Goal: Task Accomplishment & Management: Complete application form

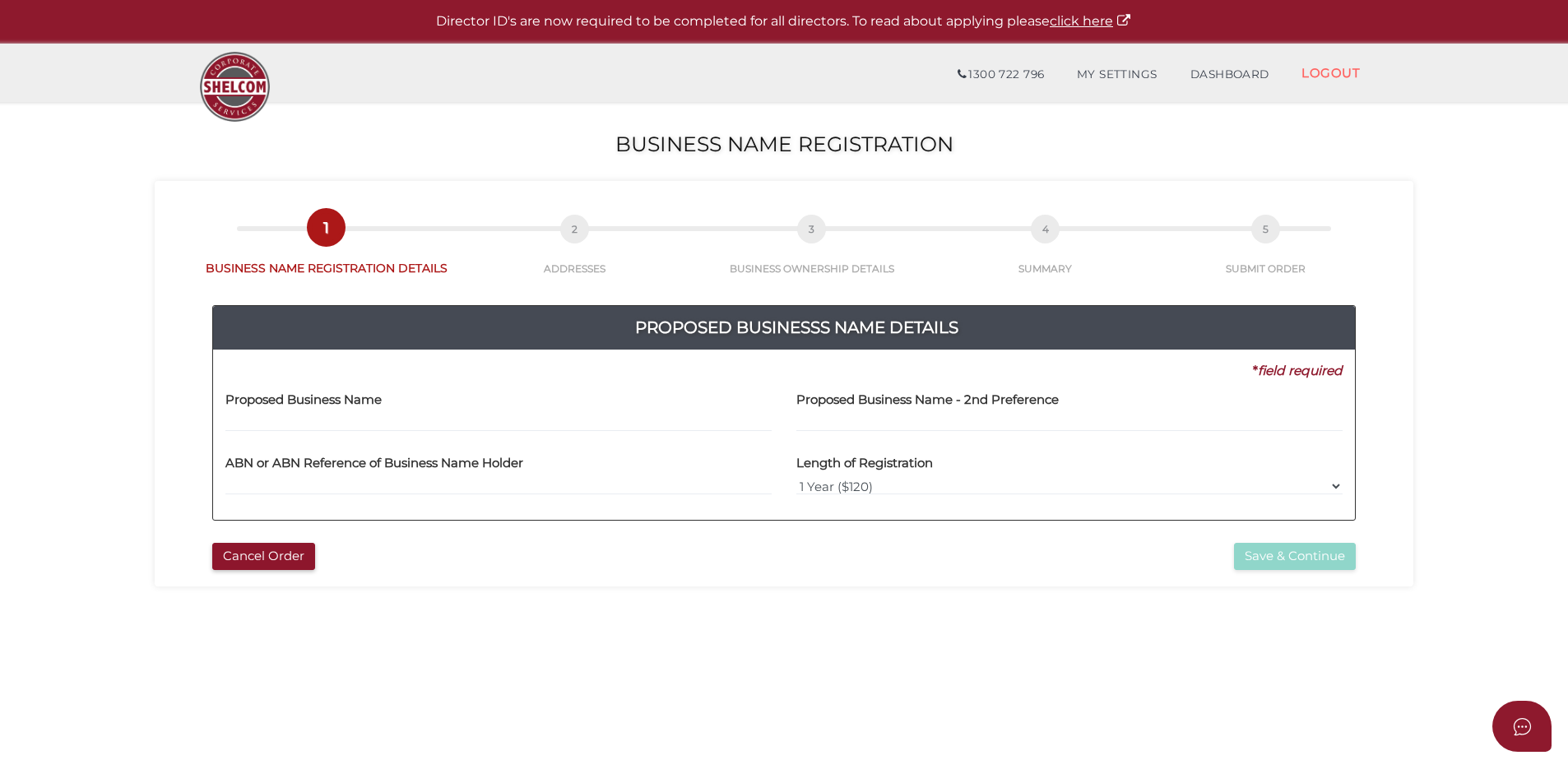
click at [302, 398] on h4 "Proposed Business Name" at bounding box center [303, 399] width 156 height 14
click at [294, 410] on label "Proposed Business Name" at bounding box center [303, 396] width 156 height 34
click at [291, 424] on input "text" at bounding box center [499, 423] width 546 height 18
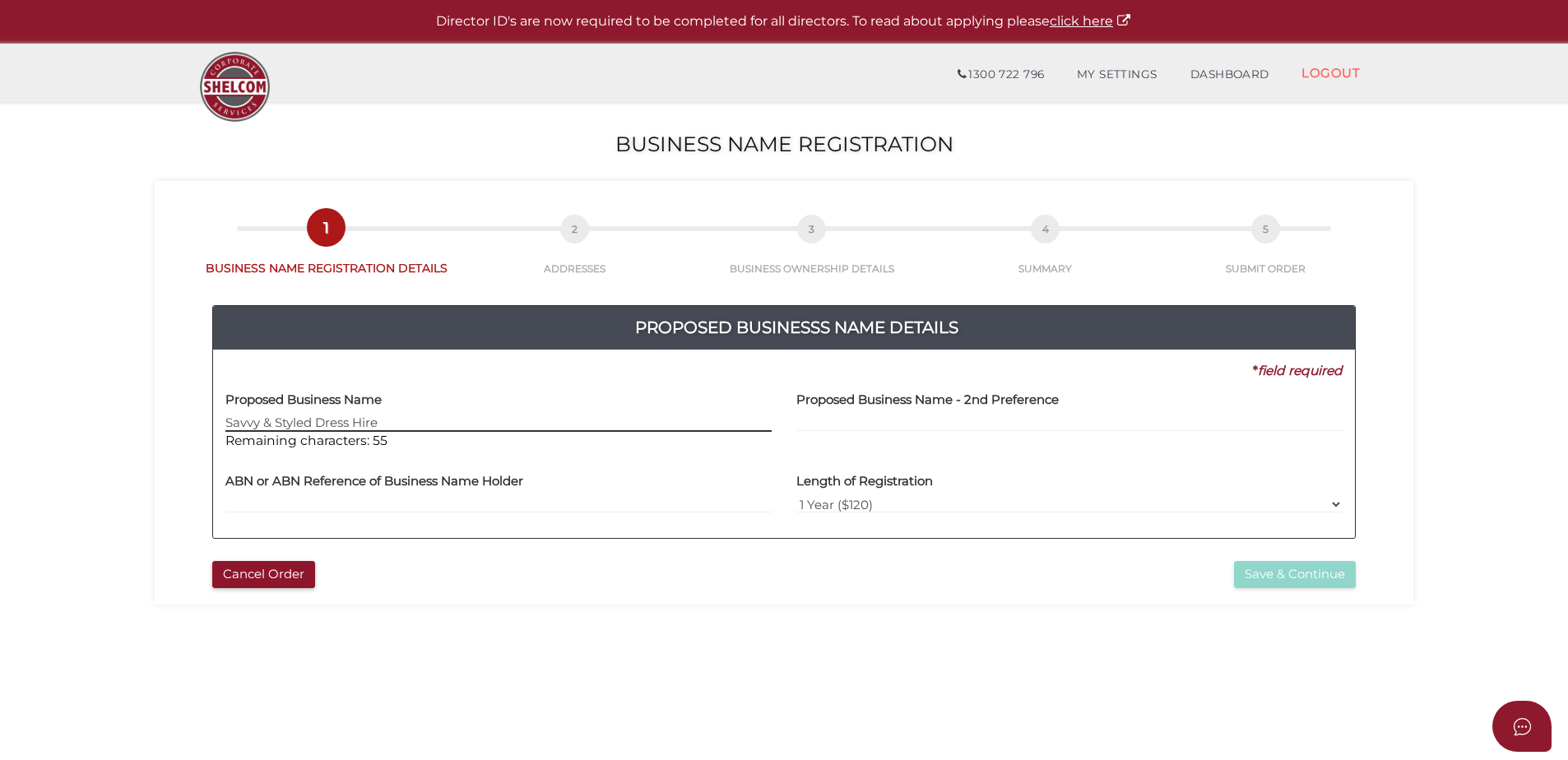
type input "Savvy & Styled Dress Hire"
click at [803, 409] on label "Proposed Business Name - 2nd Preference" at bounding box center [927, 396] width 262 height 34
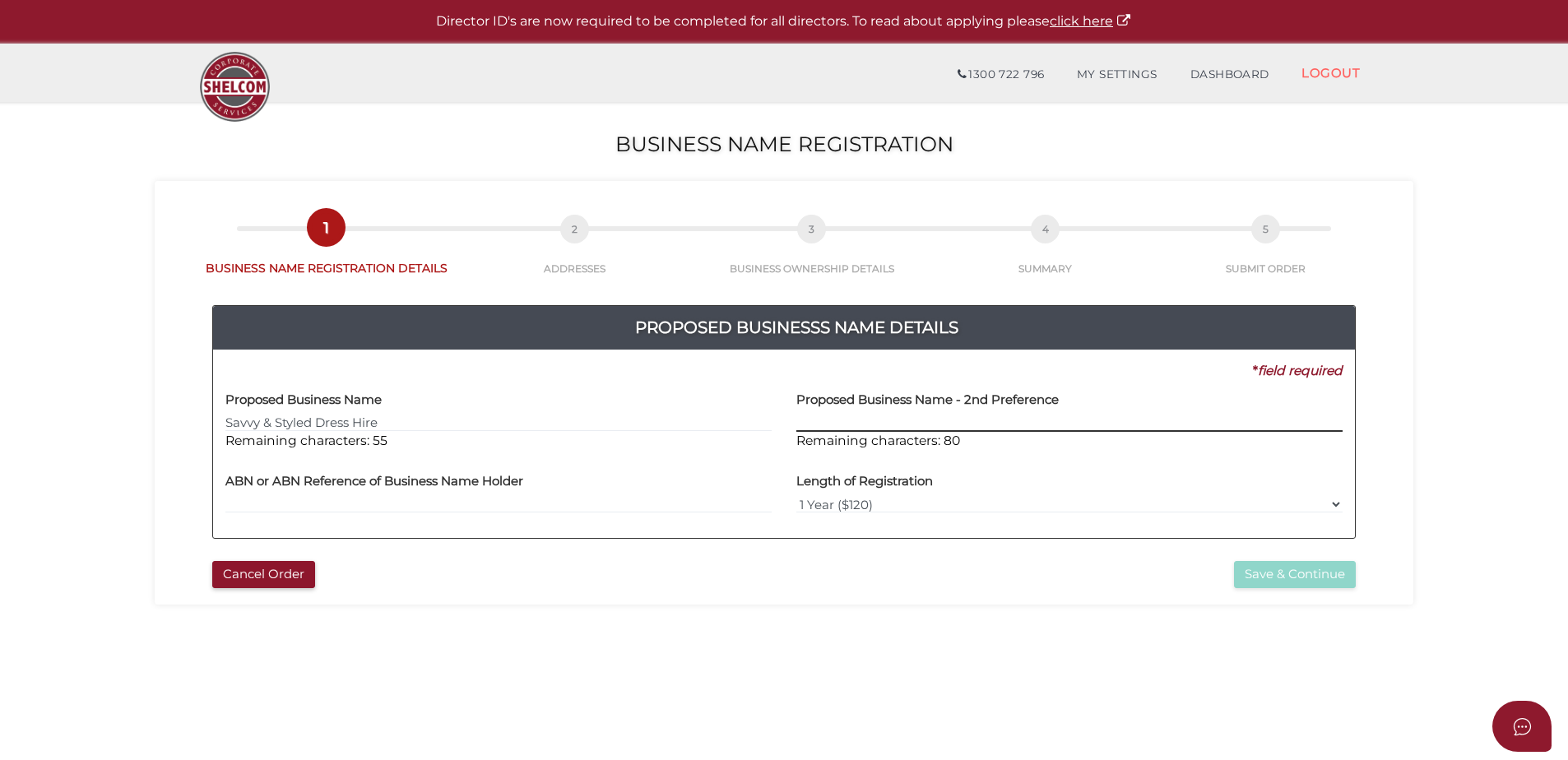
click at [821, 417] on input "text" at bounding box center [1070, 423] width 546 height 18
type input "Frocks On Loan"
click at [359, 501] on input "text" at bounding box center [499, 504] width 546 height 18
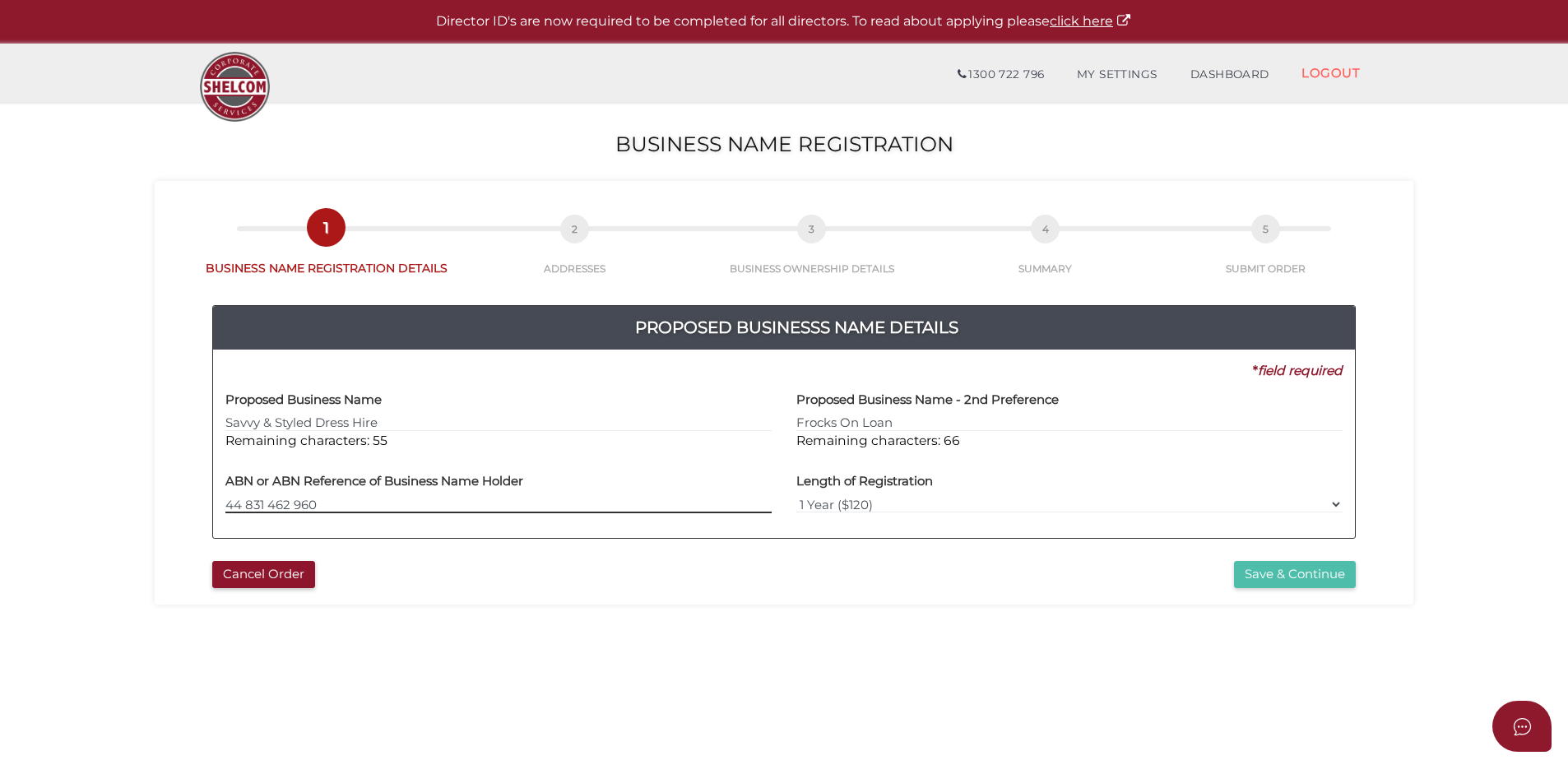
type input "44 831 462 960"
click at [1282, 563] on button "Save & Continue" at bounding box center [1295, 575] width 122 height 27
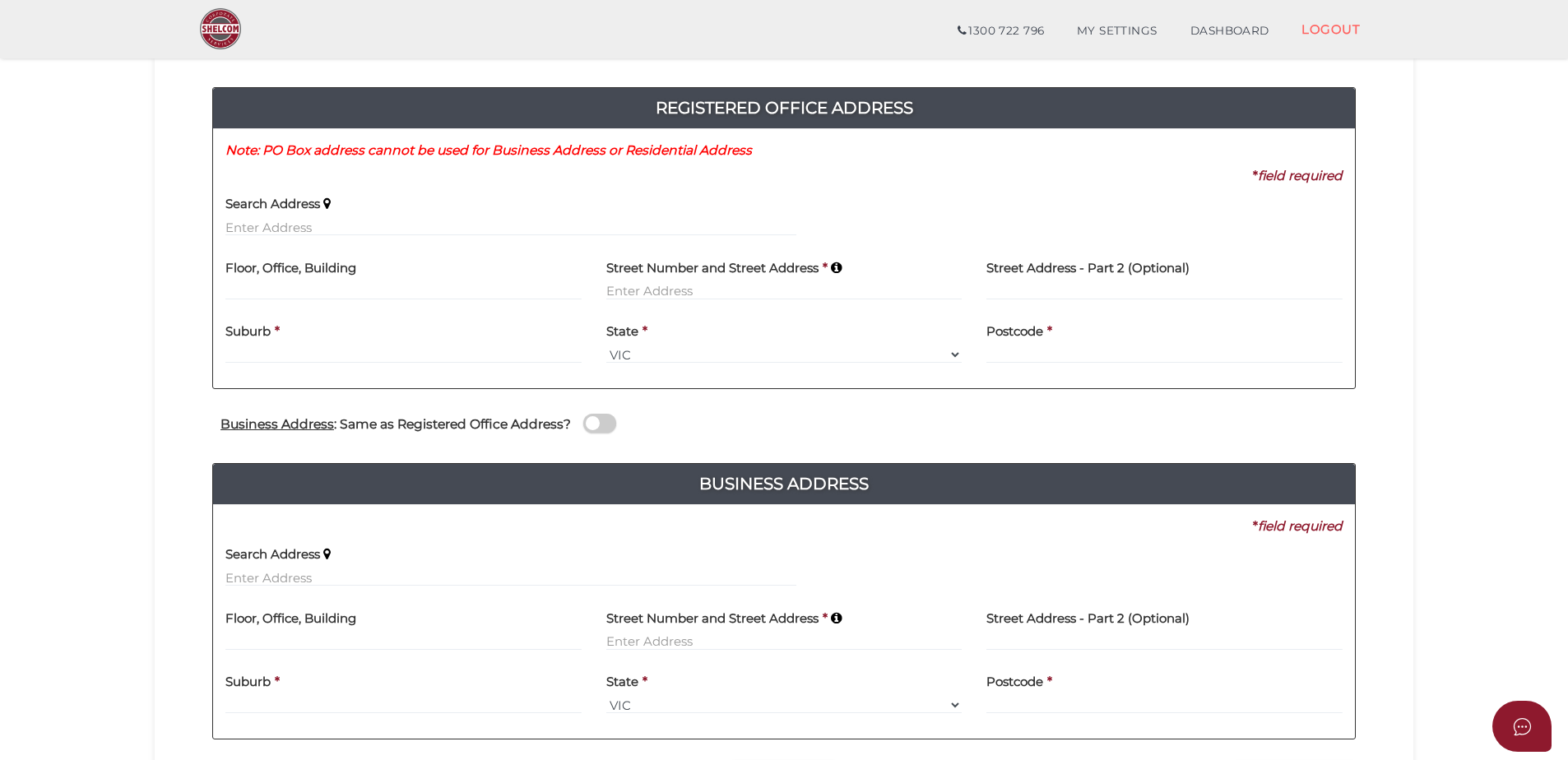
scroll to position [164, 0]
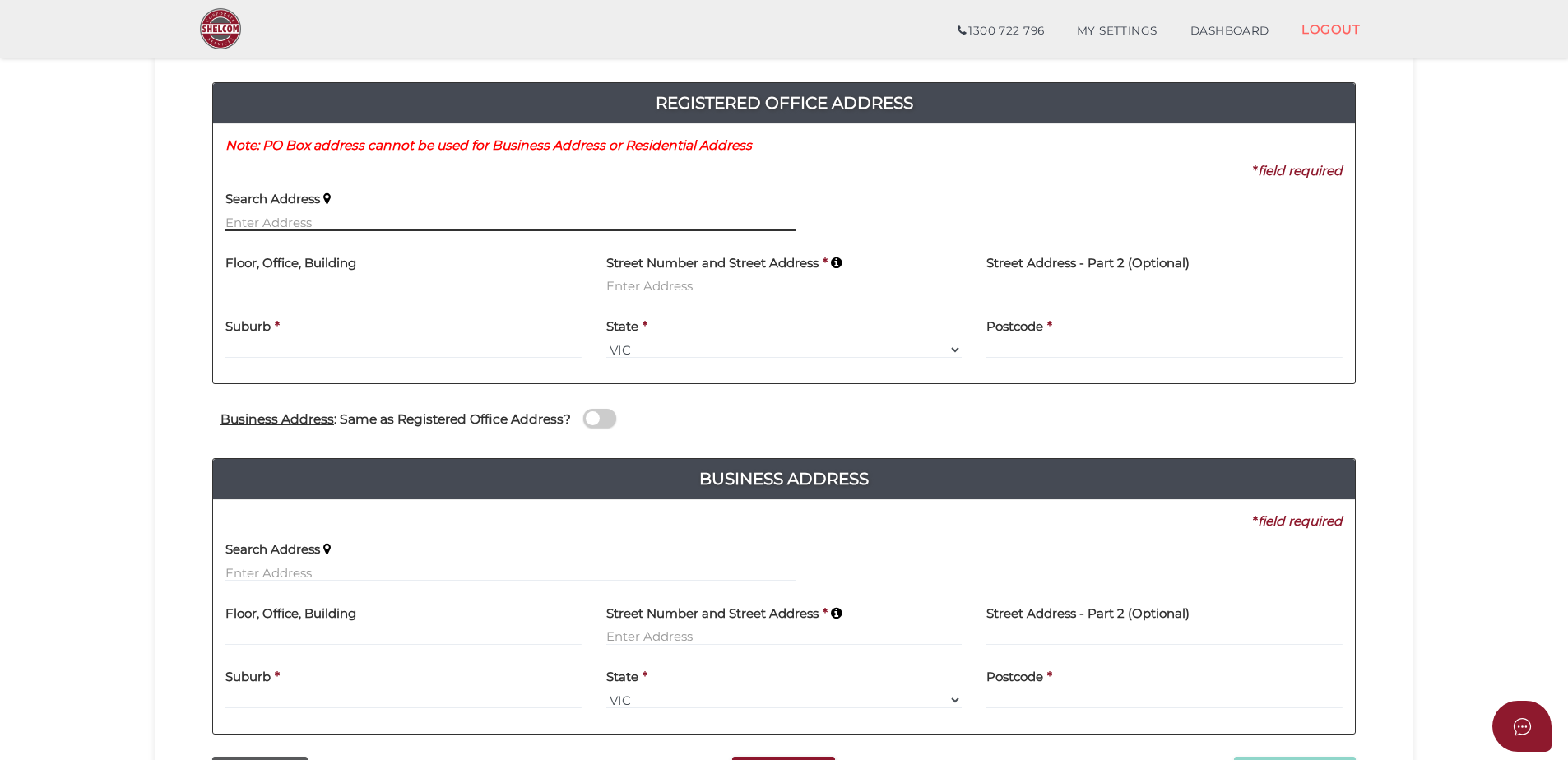
click at [248, 223] on input "text" at bounding box center [511, 222] width 571 height 18
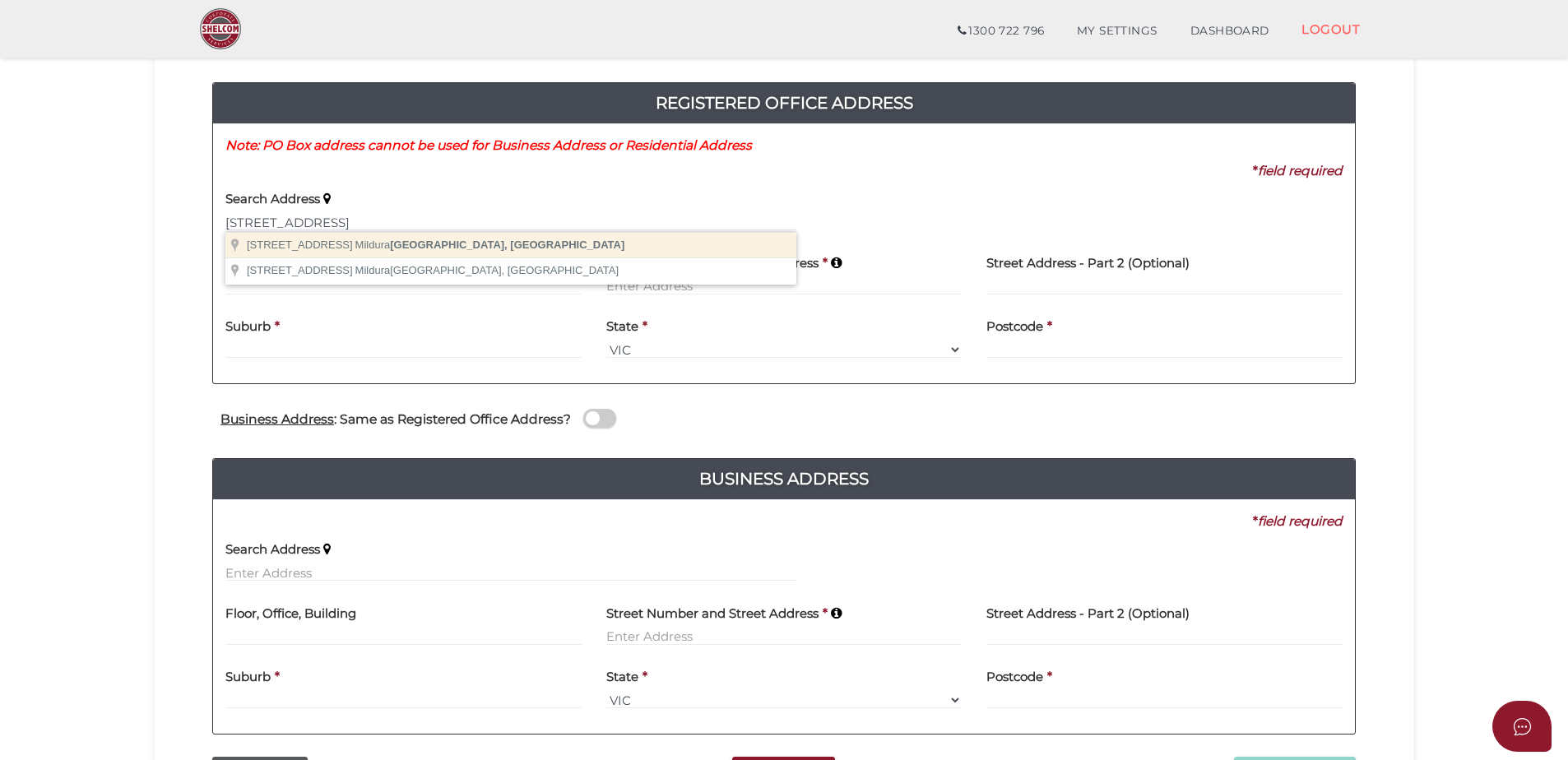
type input "43 Lemon Avenue, Mildura VIC, Australia"
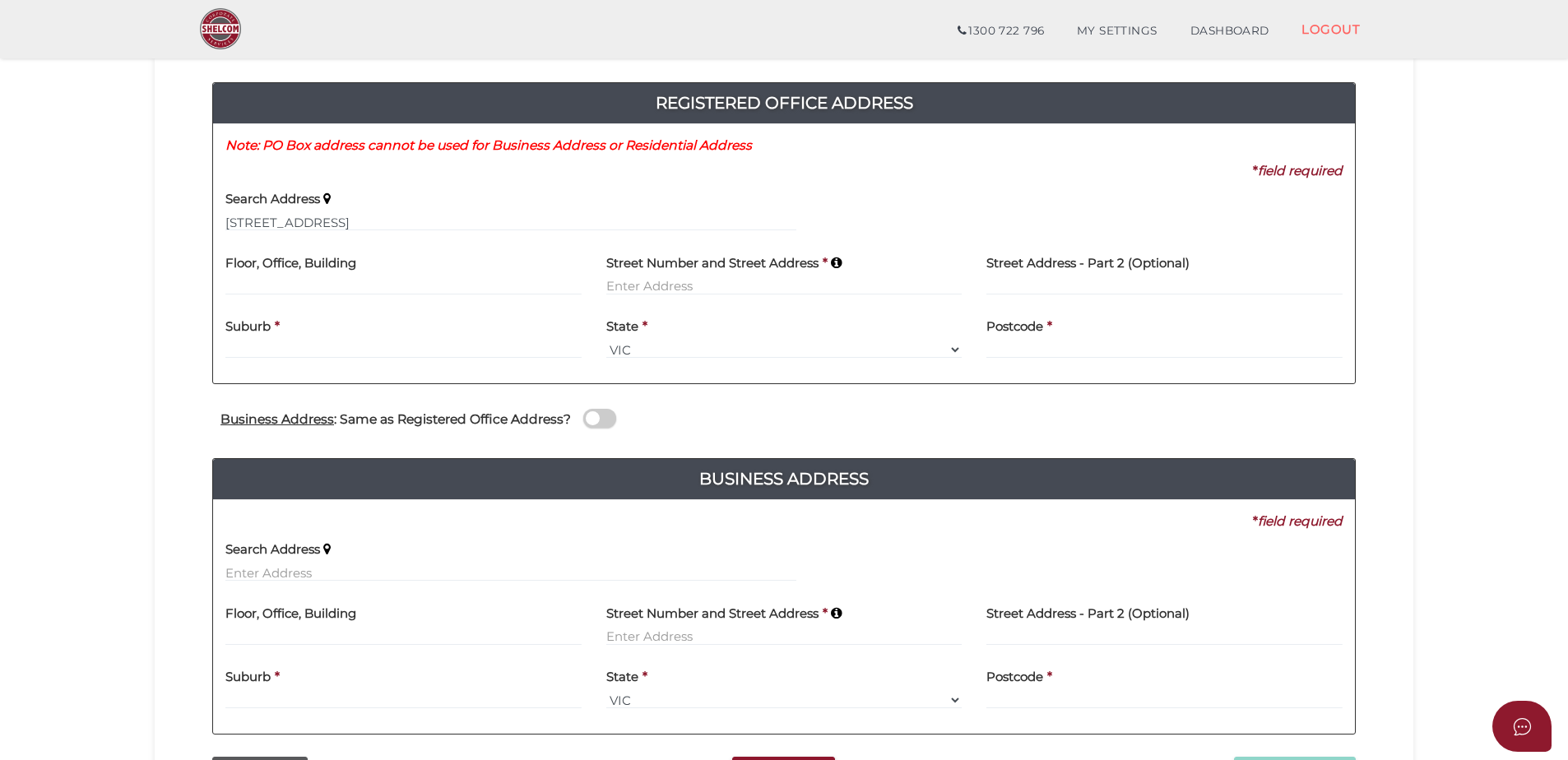
type input "43 Lemon Avenue"
type input "Mildura"
select select "VIC"
type input "3500"
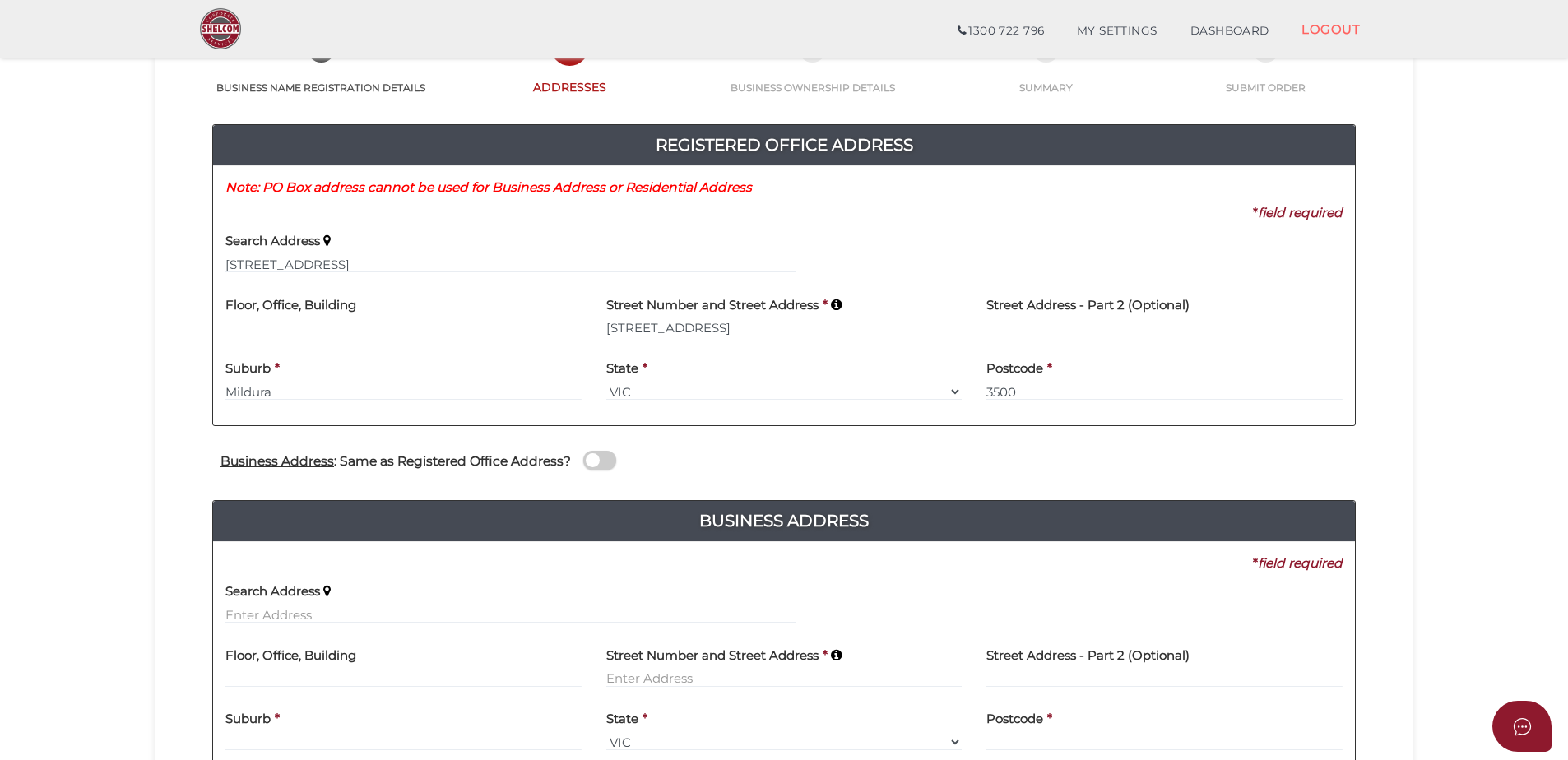
scroll to position [287, 0]
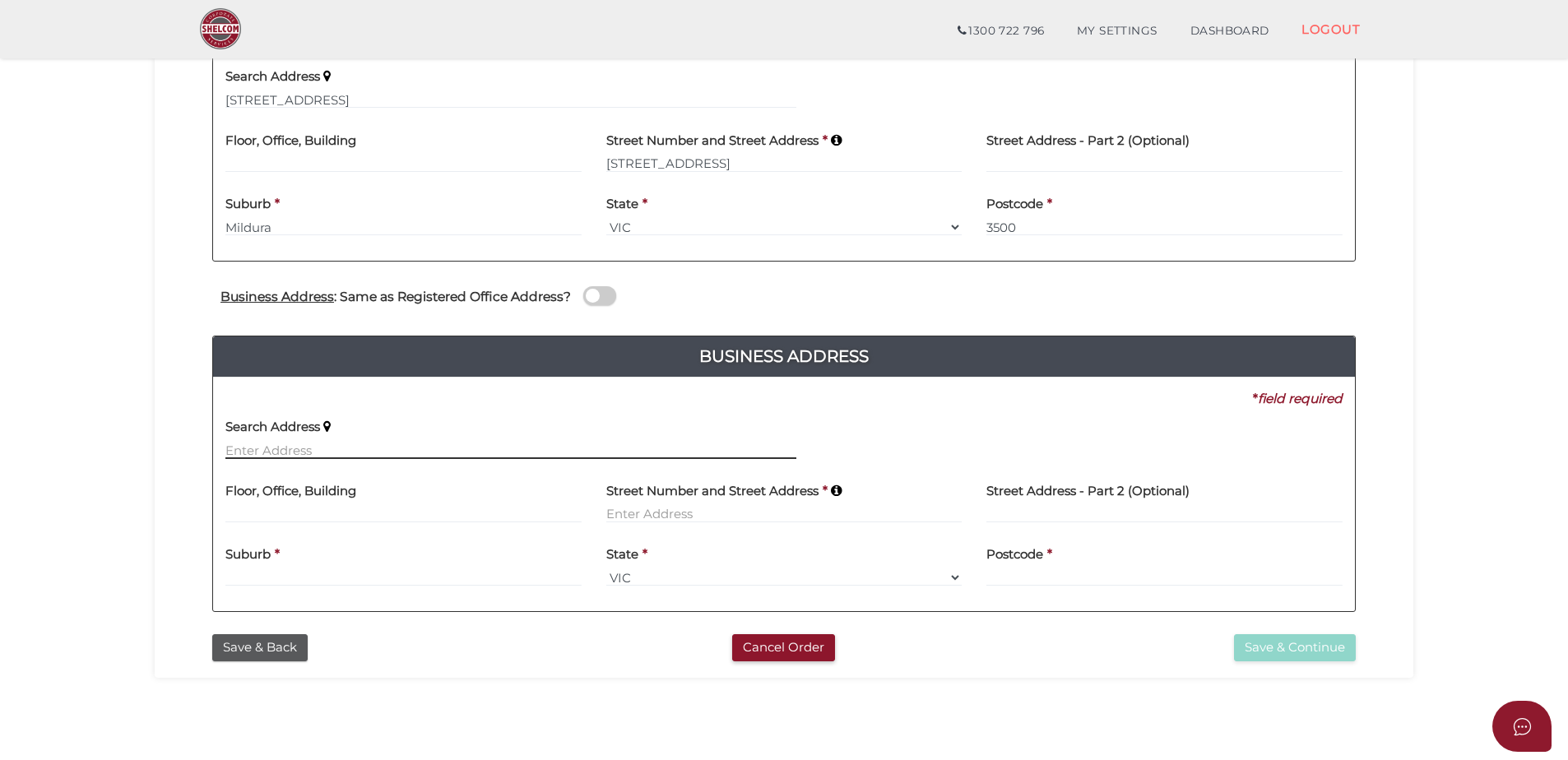
click at [291, 452] on input "text" at bounding box center [511, 450] width 571 height 18
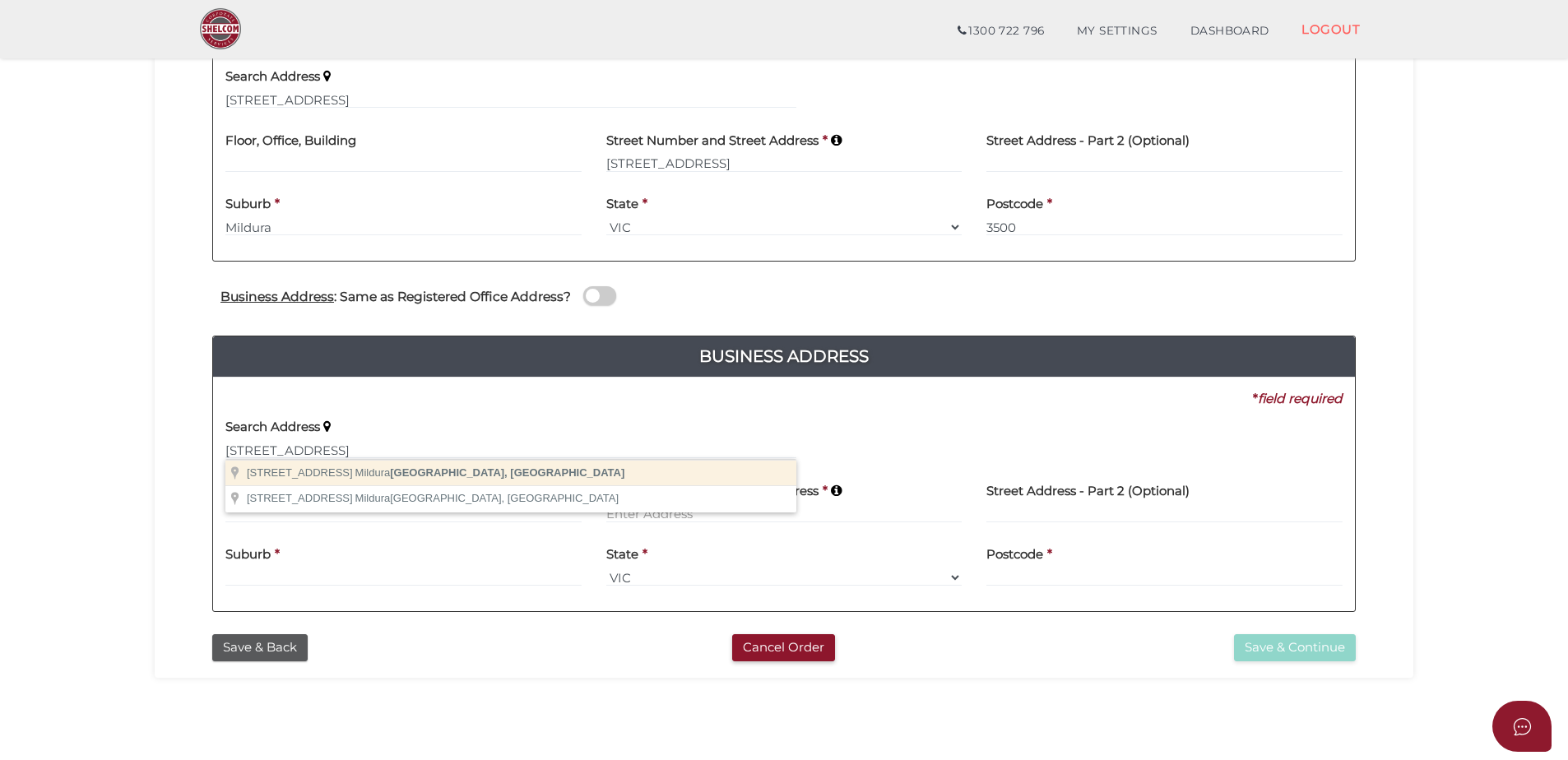
type input "43 Lemon Avenue, Mildura VIC, Australia"
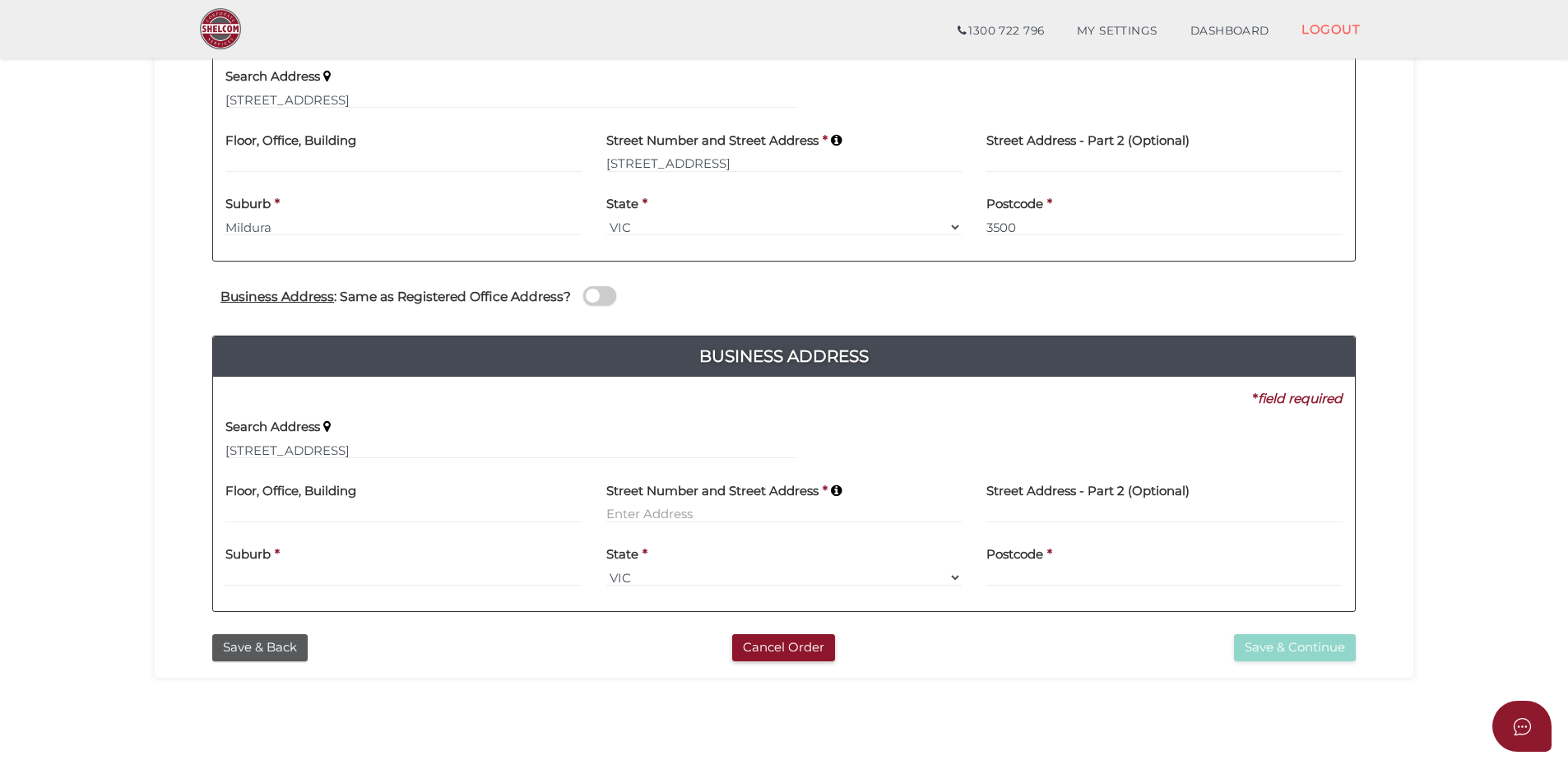
type input "43 Lemon Avenue"
type input "Mildura"
select select "VIC"
type input "3500"
click at [1319, 640] on button "Save & Continue" at bounding box center [1295, 648] width 122 height 27
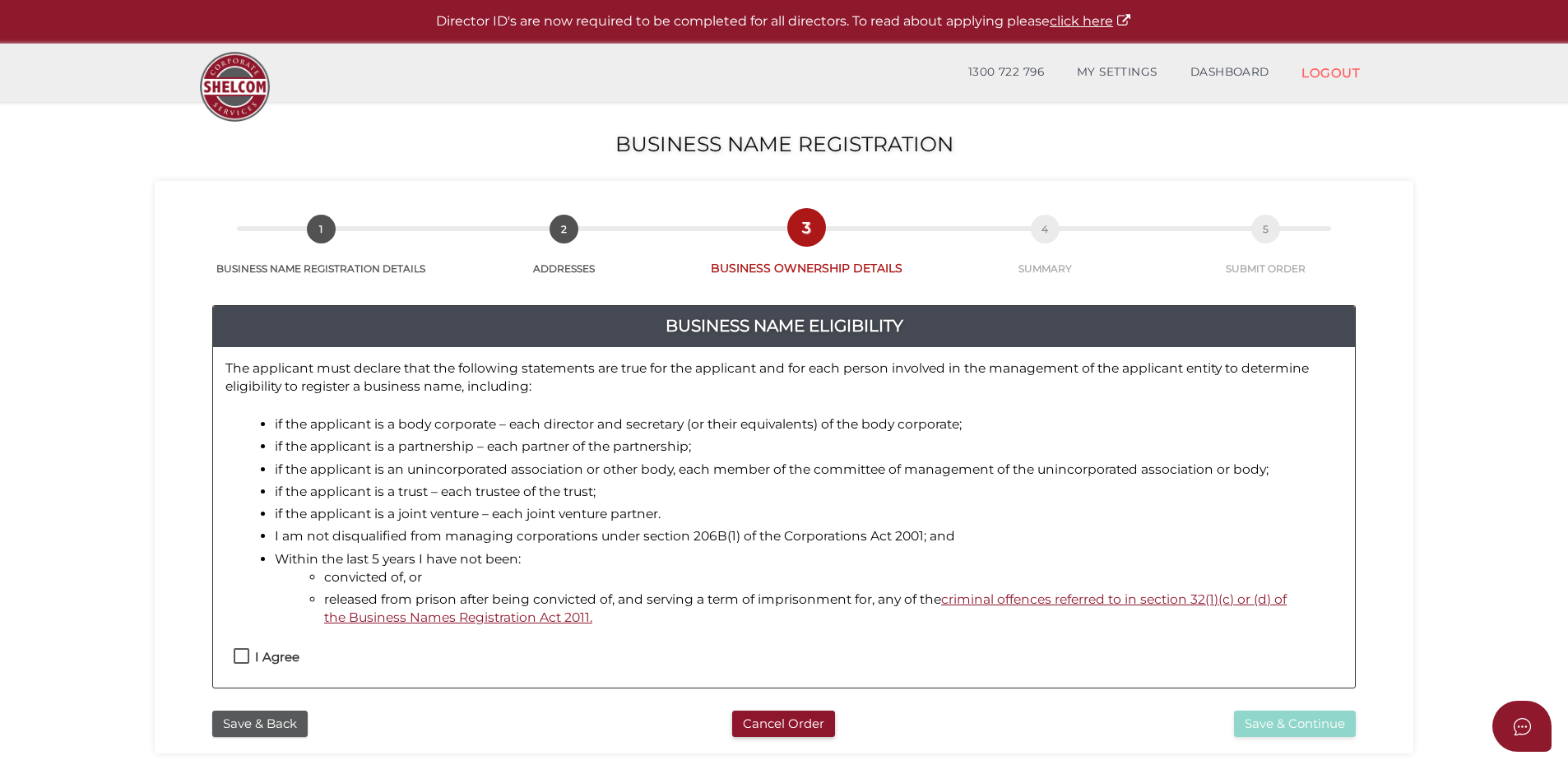
click at [241, 657] on label "I Agree" at bounding box center [267, 660] width 66 height 21
checkbox input "true"
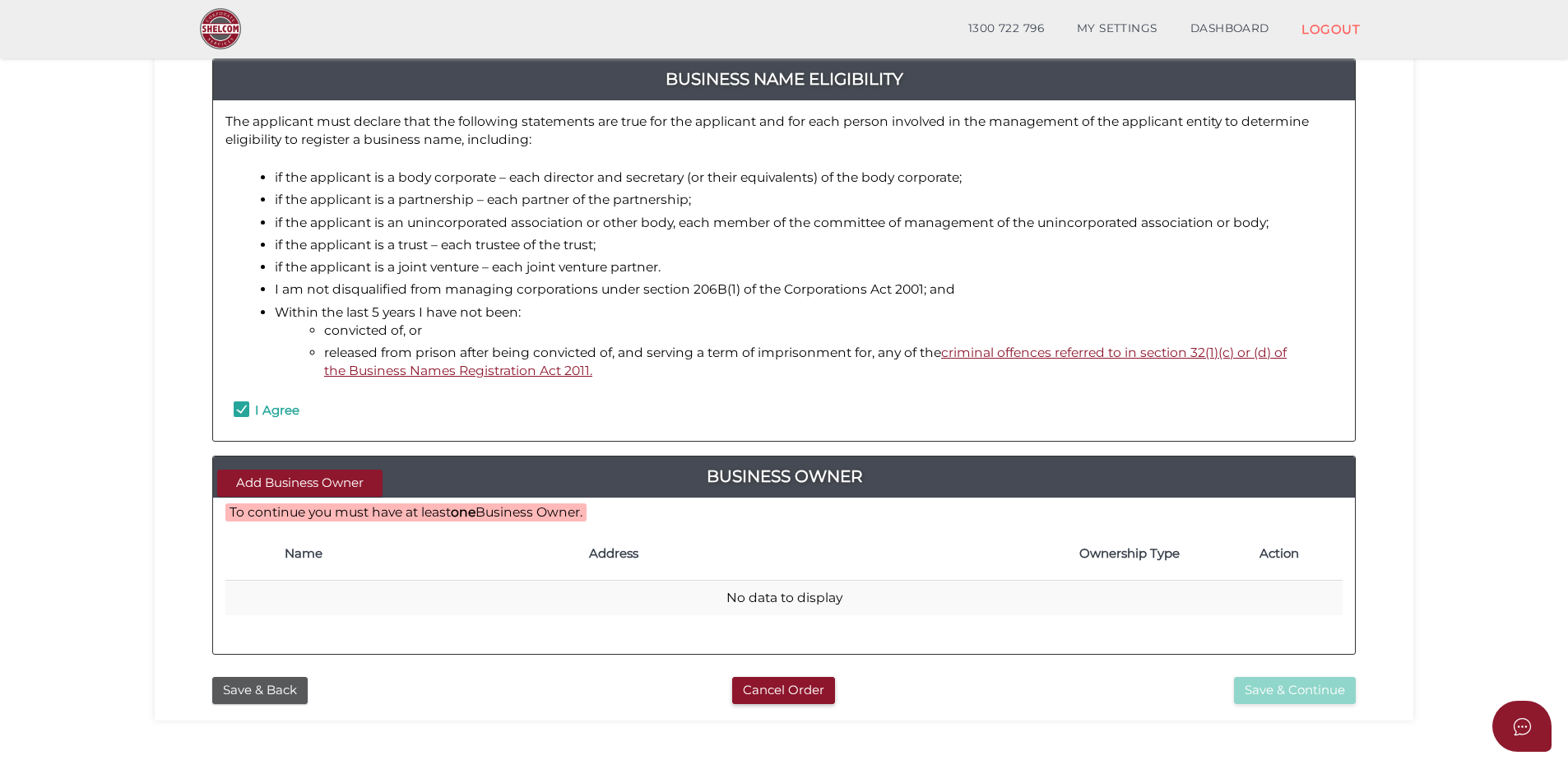
scroll to position [247, 0]
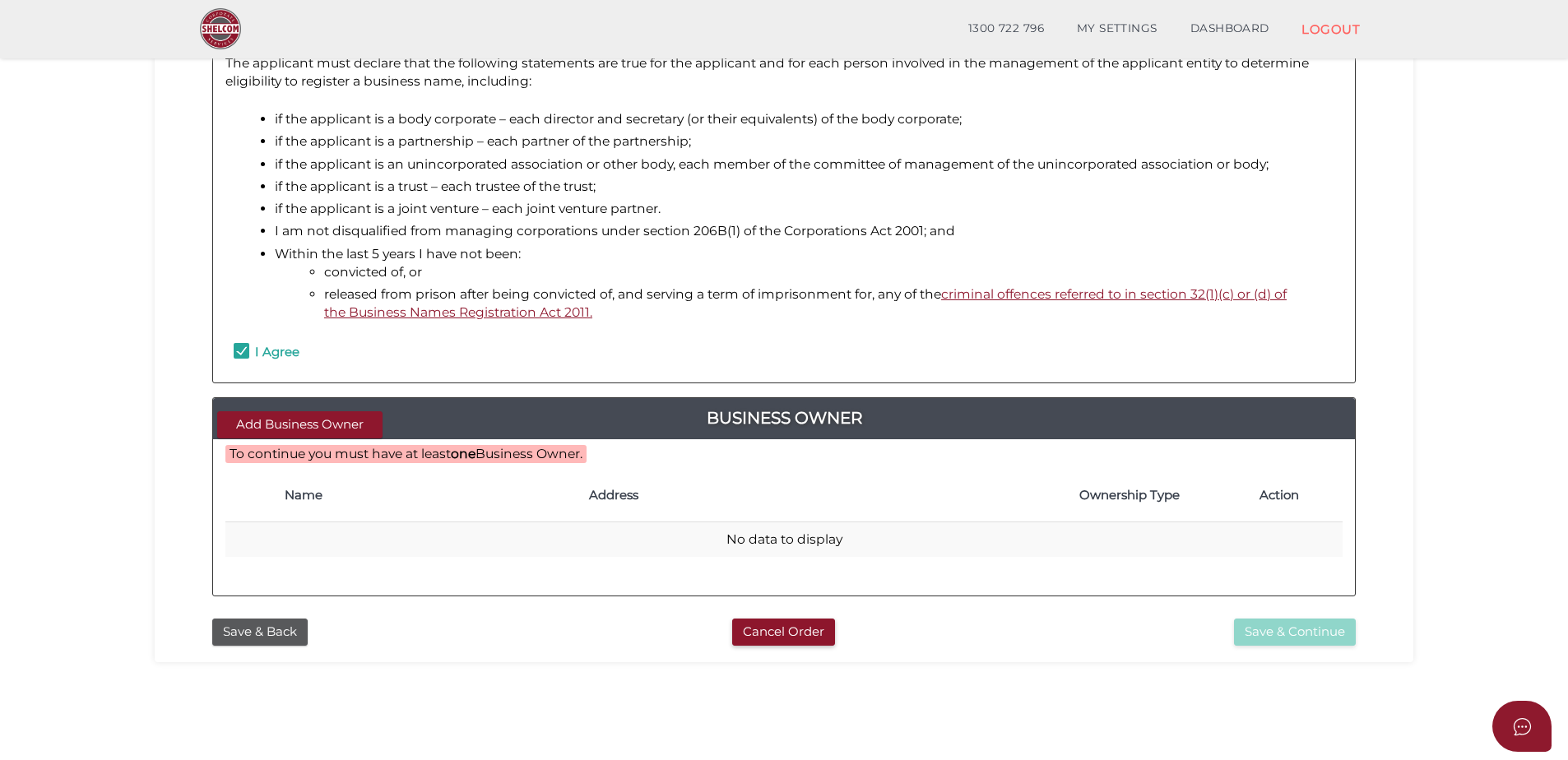
click at [371, 497] on h4 "Name" at bounding box center [429, 495] width 288 height 14
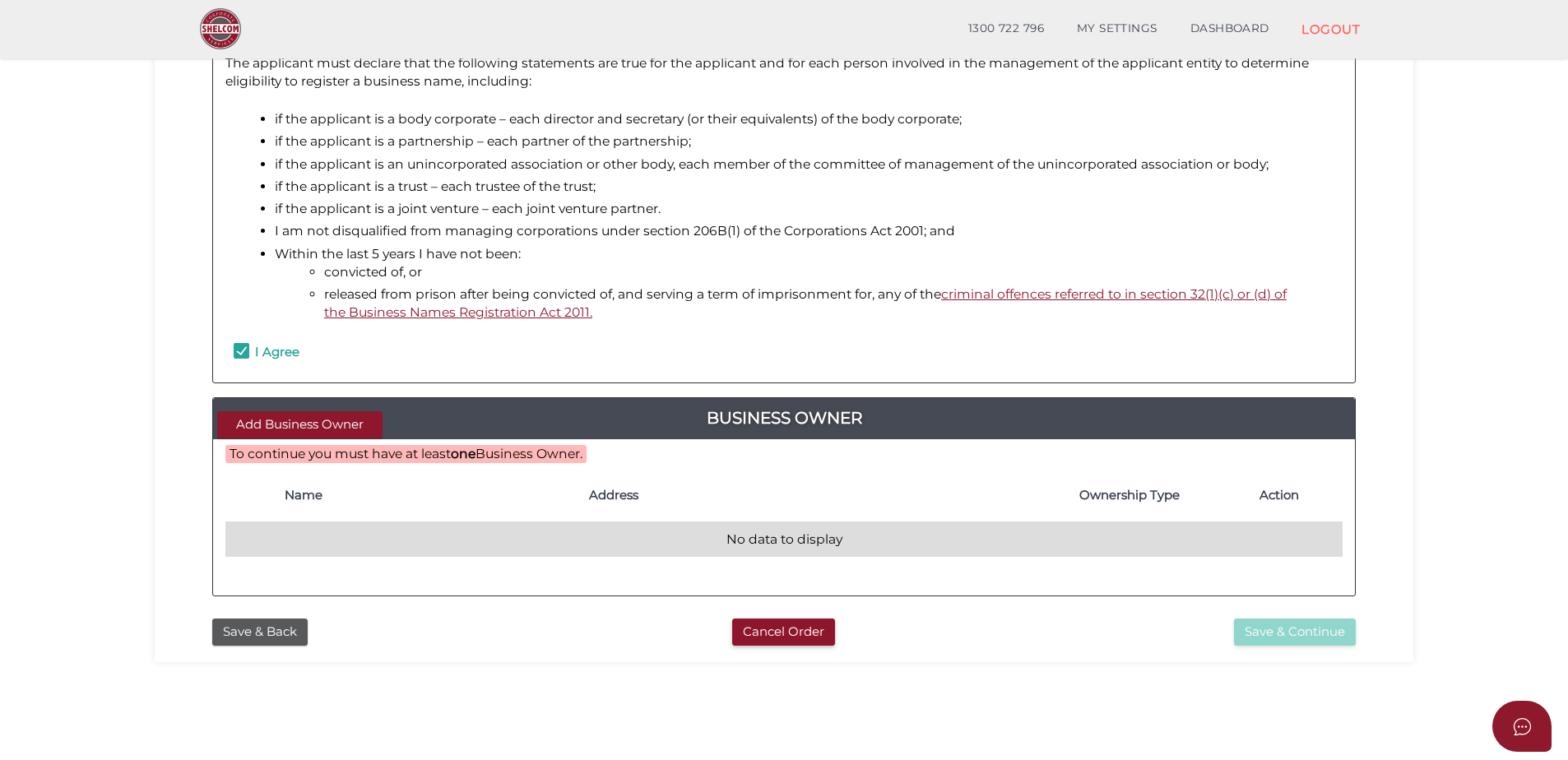
click at [306, 541] on td "No data to display" at bounding box center [784, 540] width 1118 height 36
click at [286, 541] on td "No data to display" at bounding box center [784, 540] width 1118 height 36
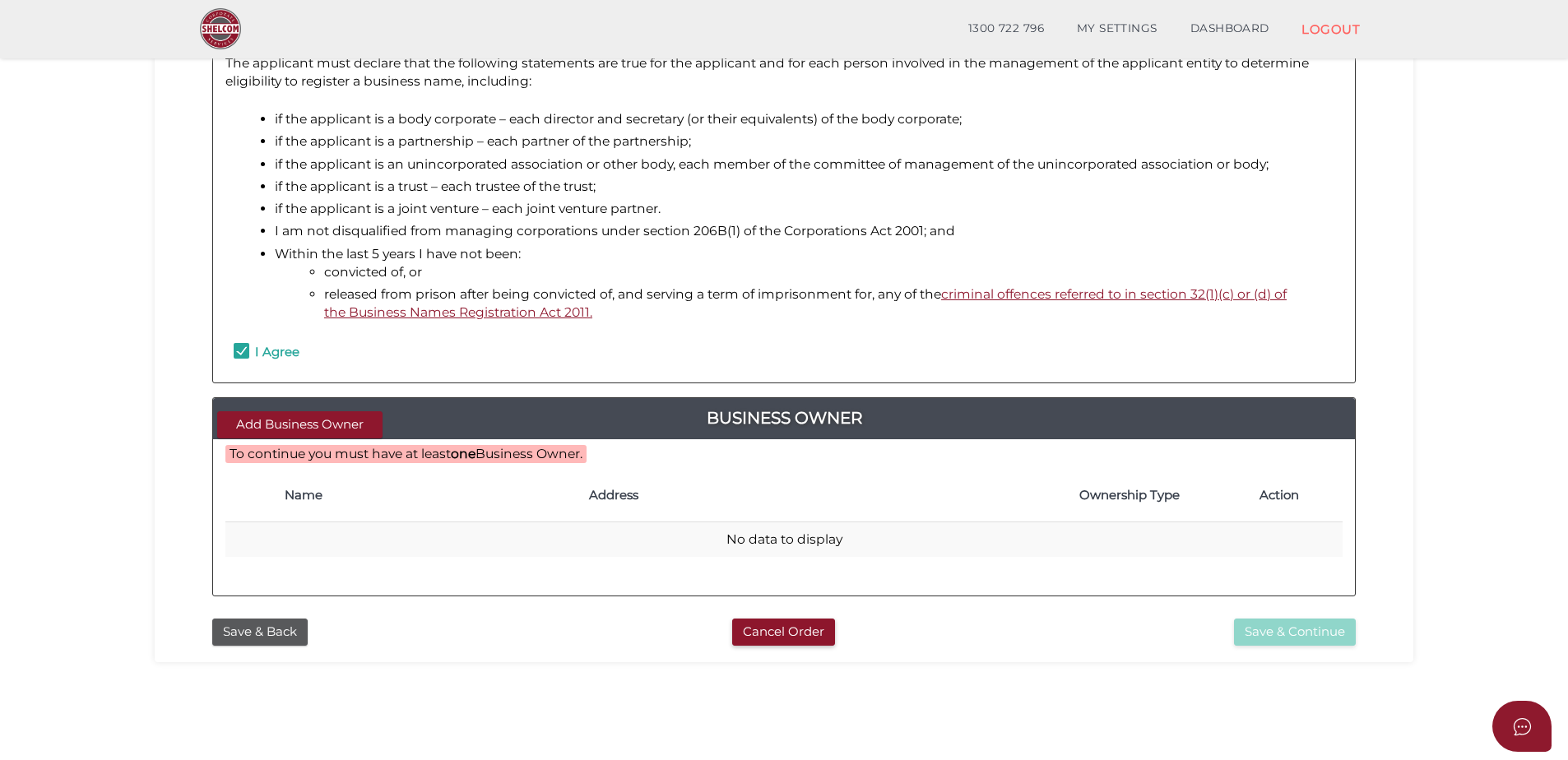
click at [390, 455] on div "To continue you must have at least one Business Owner." at bounding box center [406, 454] width 361 height 18
click at [289, 419] on button "Add Business Owner" at bounding box center [300, 425] width 165 height 27
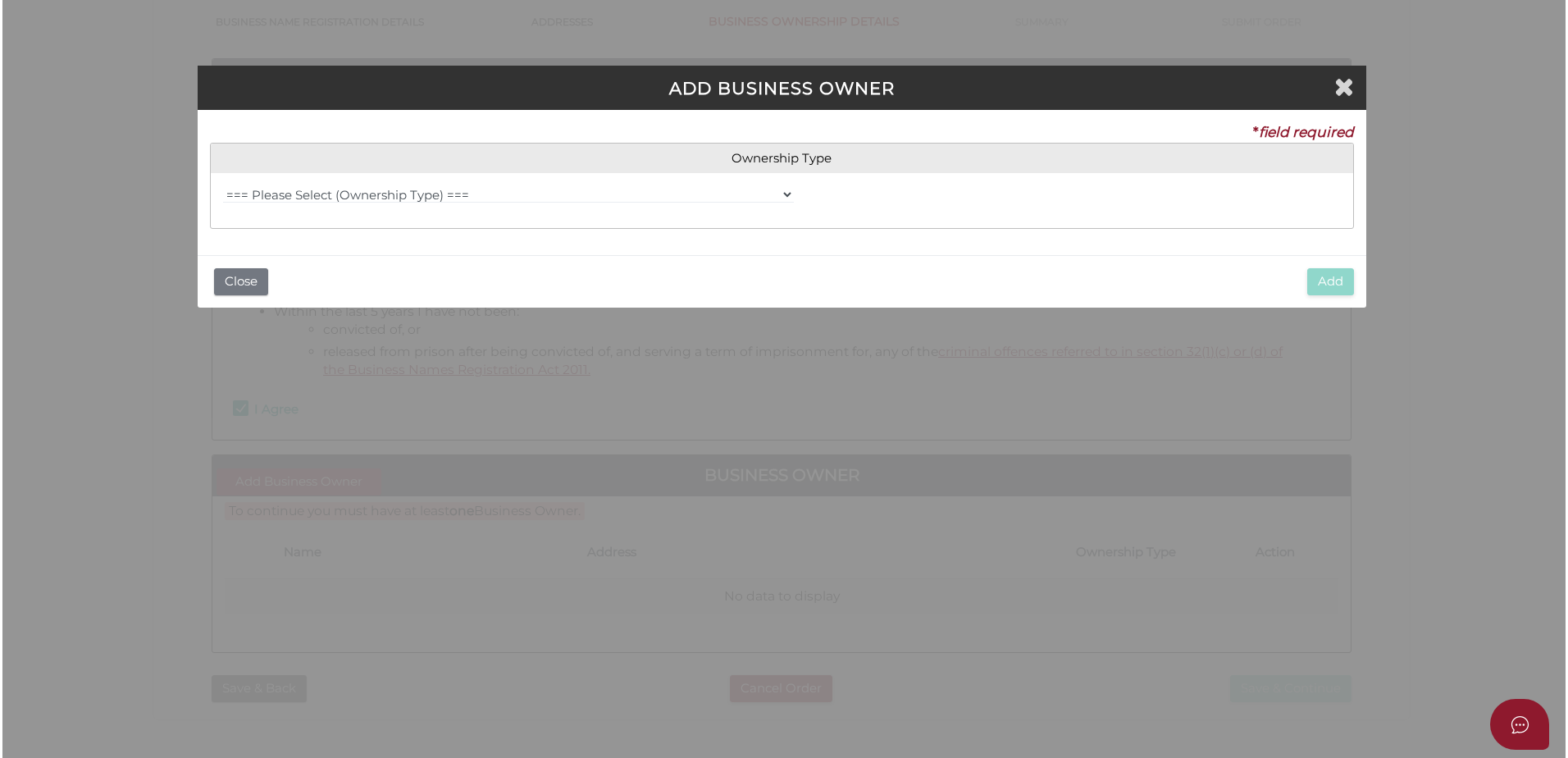
scroll to position [0, 0]
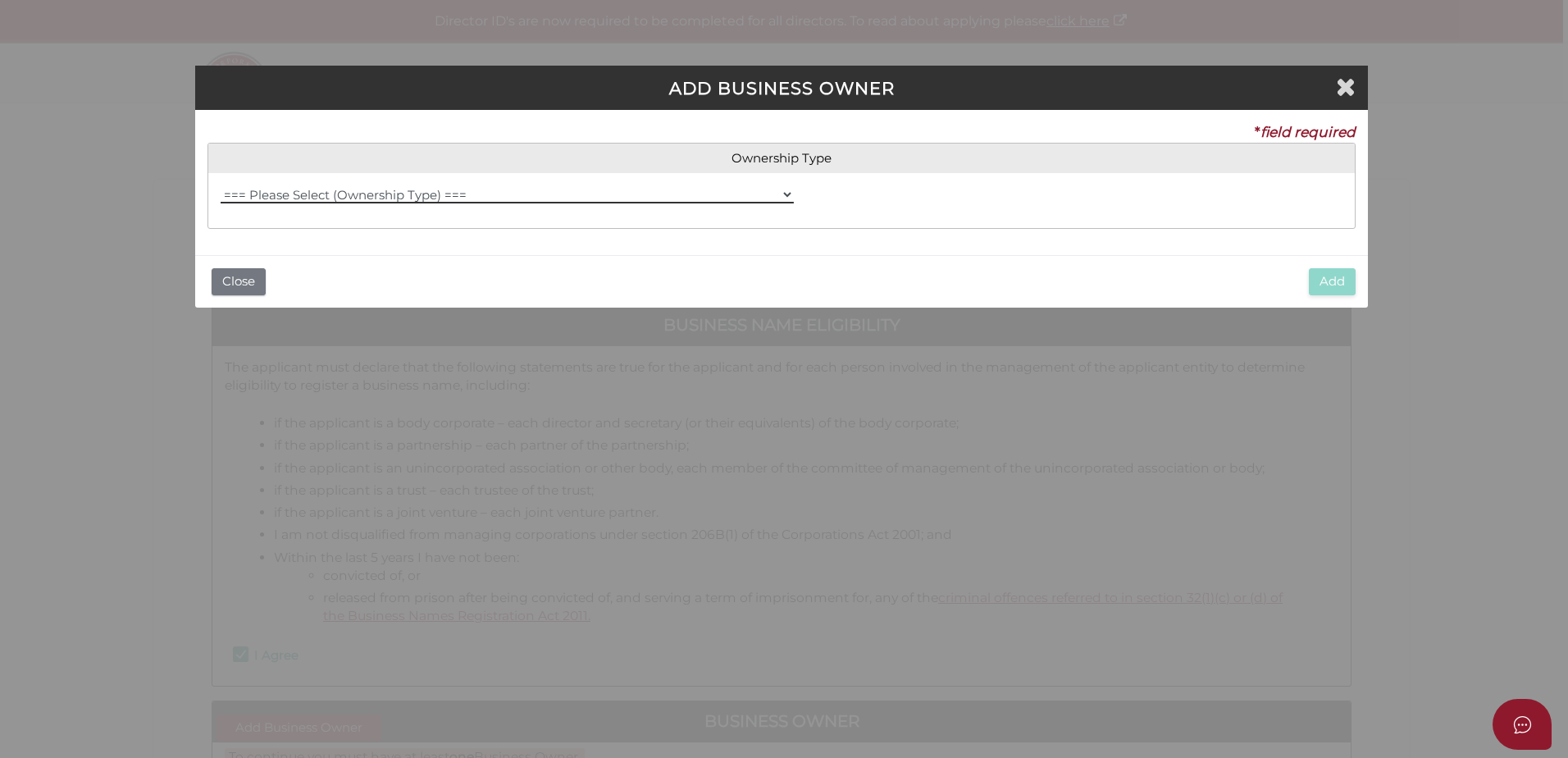
click at [347, 197] on select "=== Please Select (Ownership Type) === Individual Company Trust - Individual Tr…" at bounding box center [506, 194] width 573 height 18
select select "Partnership"
click at [220, 185] on select "=== Please Select (Ownership Type) === Individual Company Trust - Individual Tr…" at bounding box center [506, 194] width 573 height 18
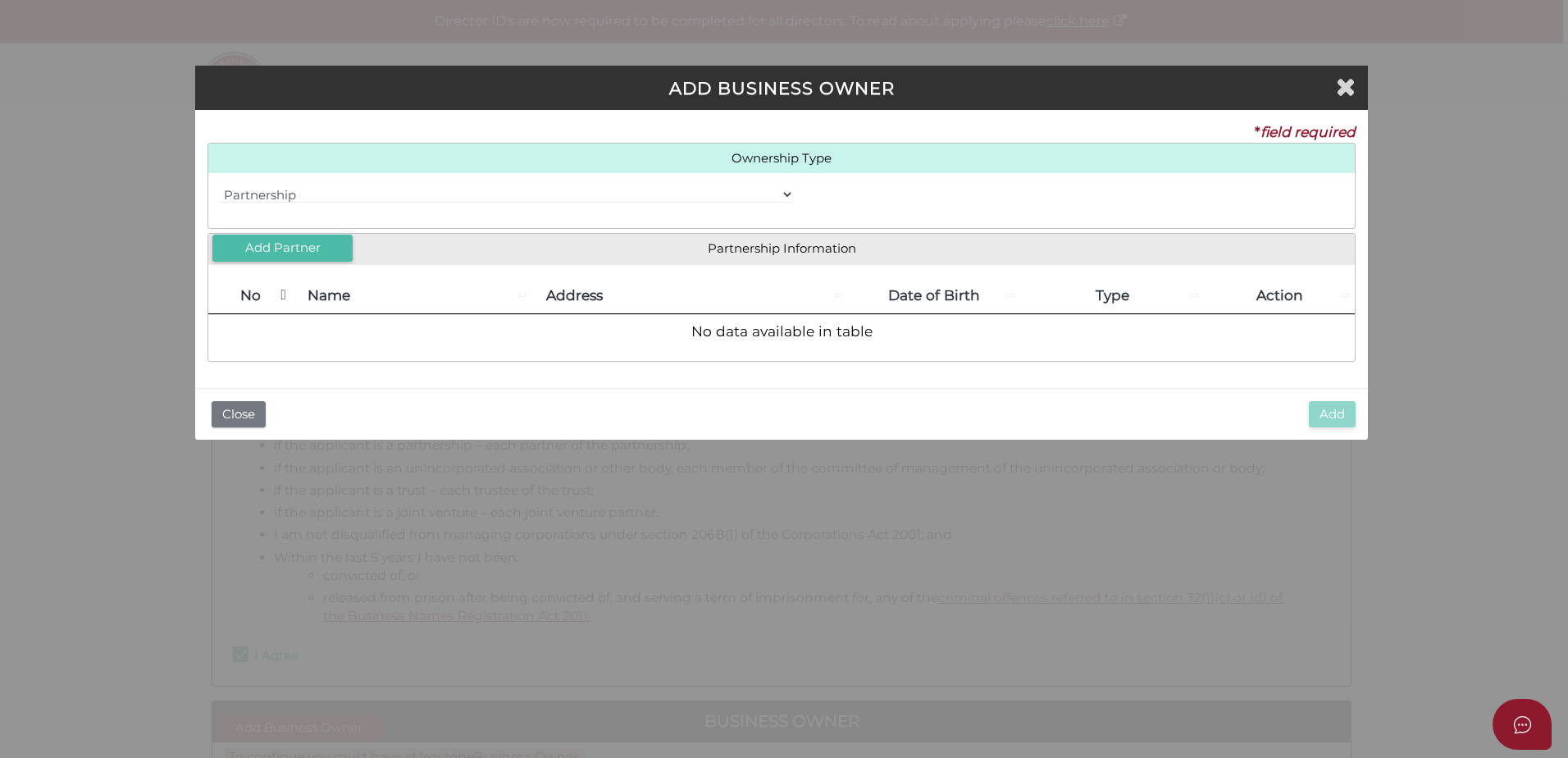
click at [306, 243] on button "Add Partner" at bounding box center [282, 249] width 140 height 27
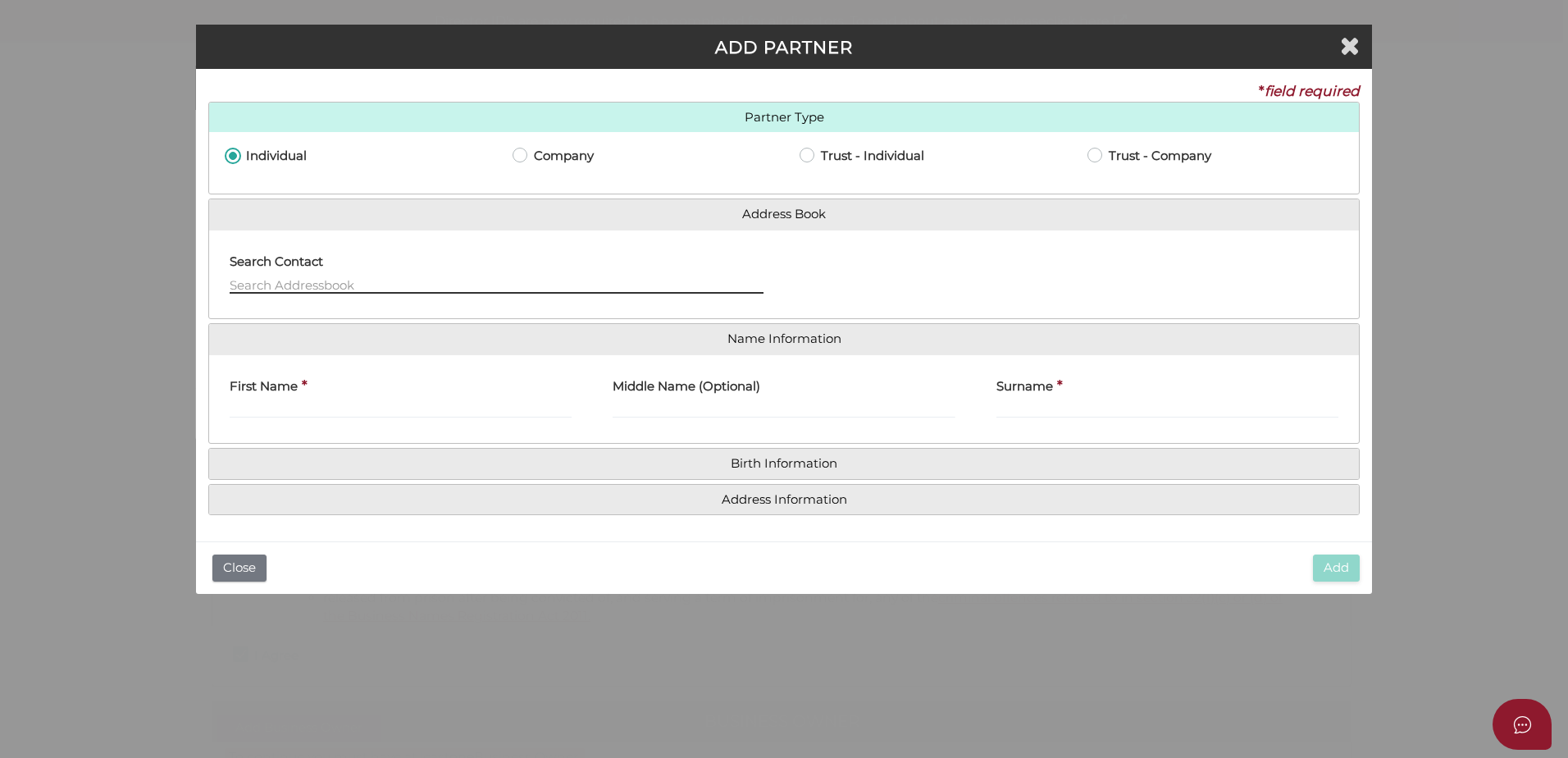
click at [295, 282] on input "text" at bounding box center [496, 285] width 534 height 18
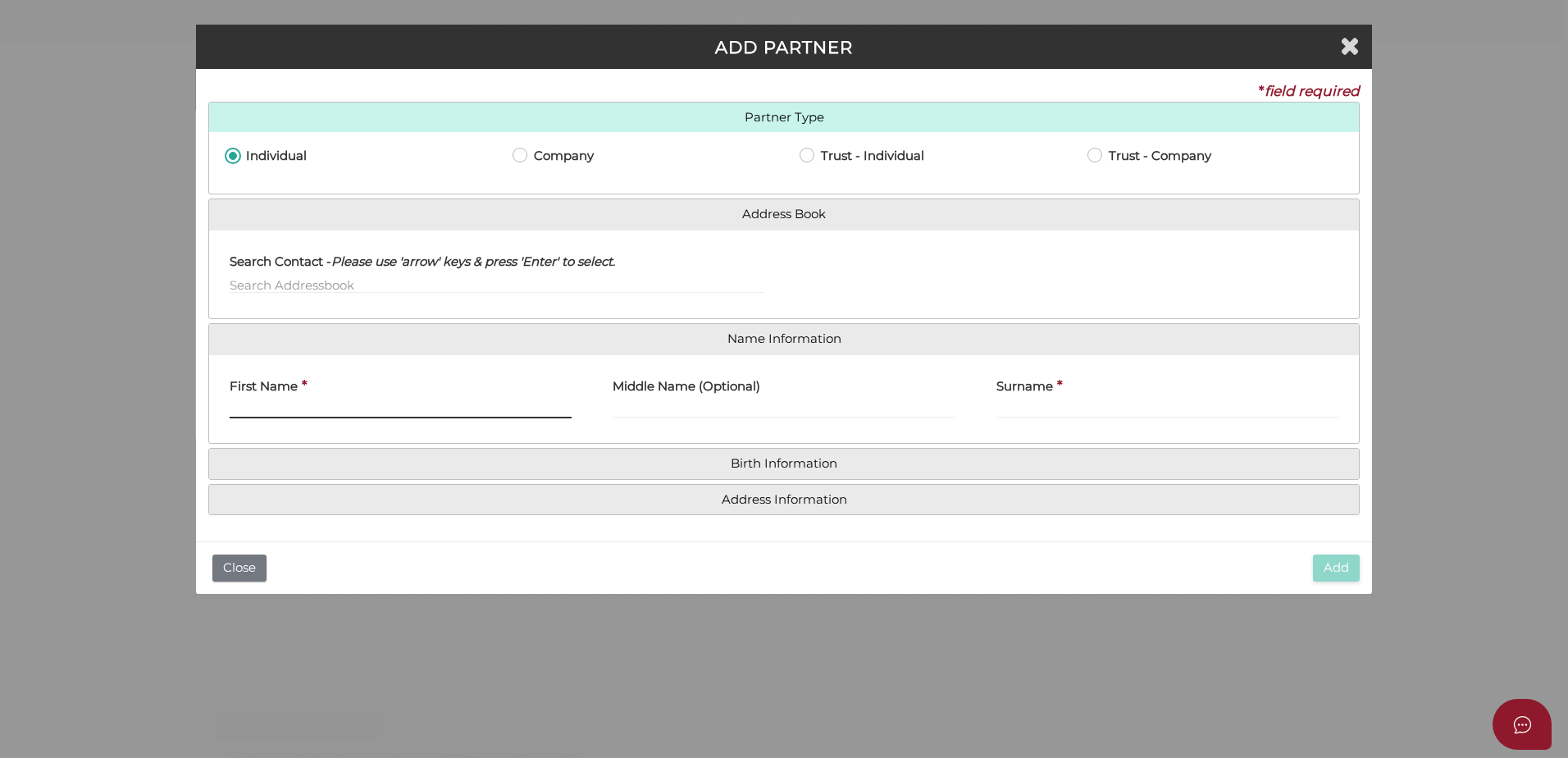
click at [260, 408] on input "text" at bounding box center [400, 409] width 341 height 18
type input "Alanah"
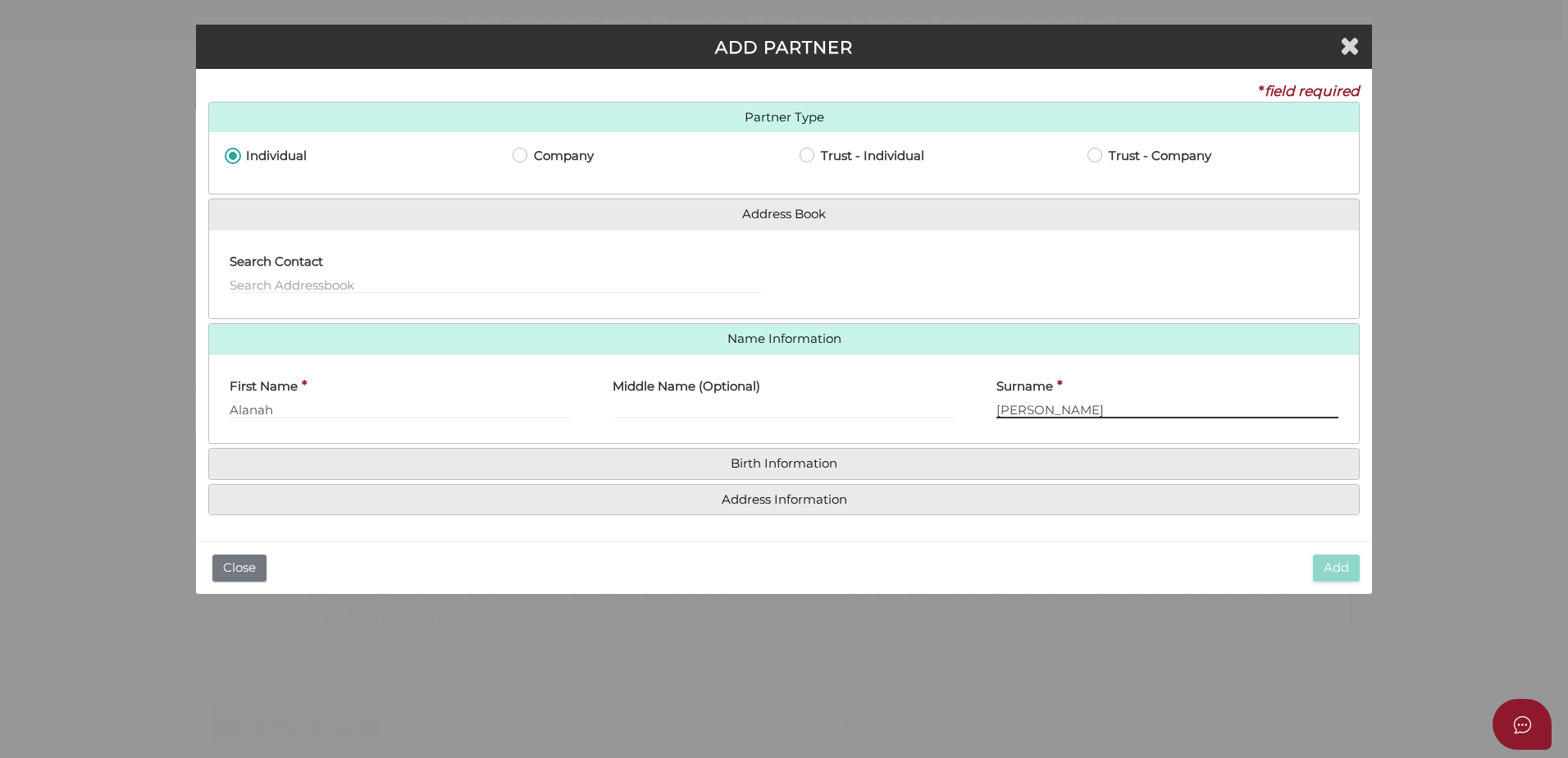
type input "Giddings"
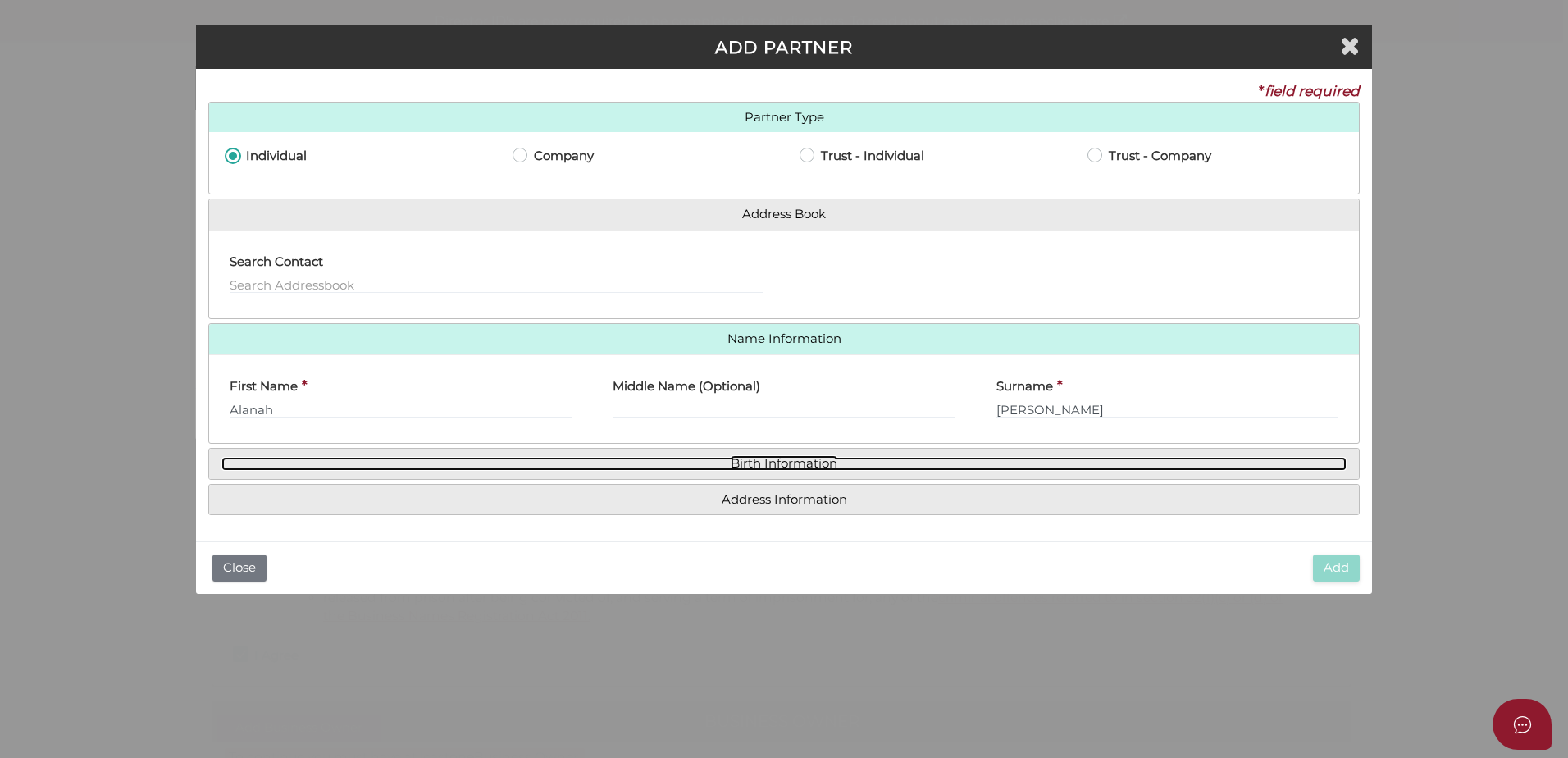
click at [764, 468] on link "Birth Information" at bounding box center [783, 464] width 1125 height 14
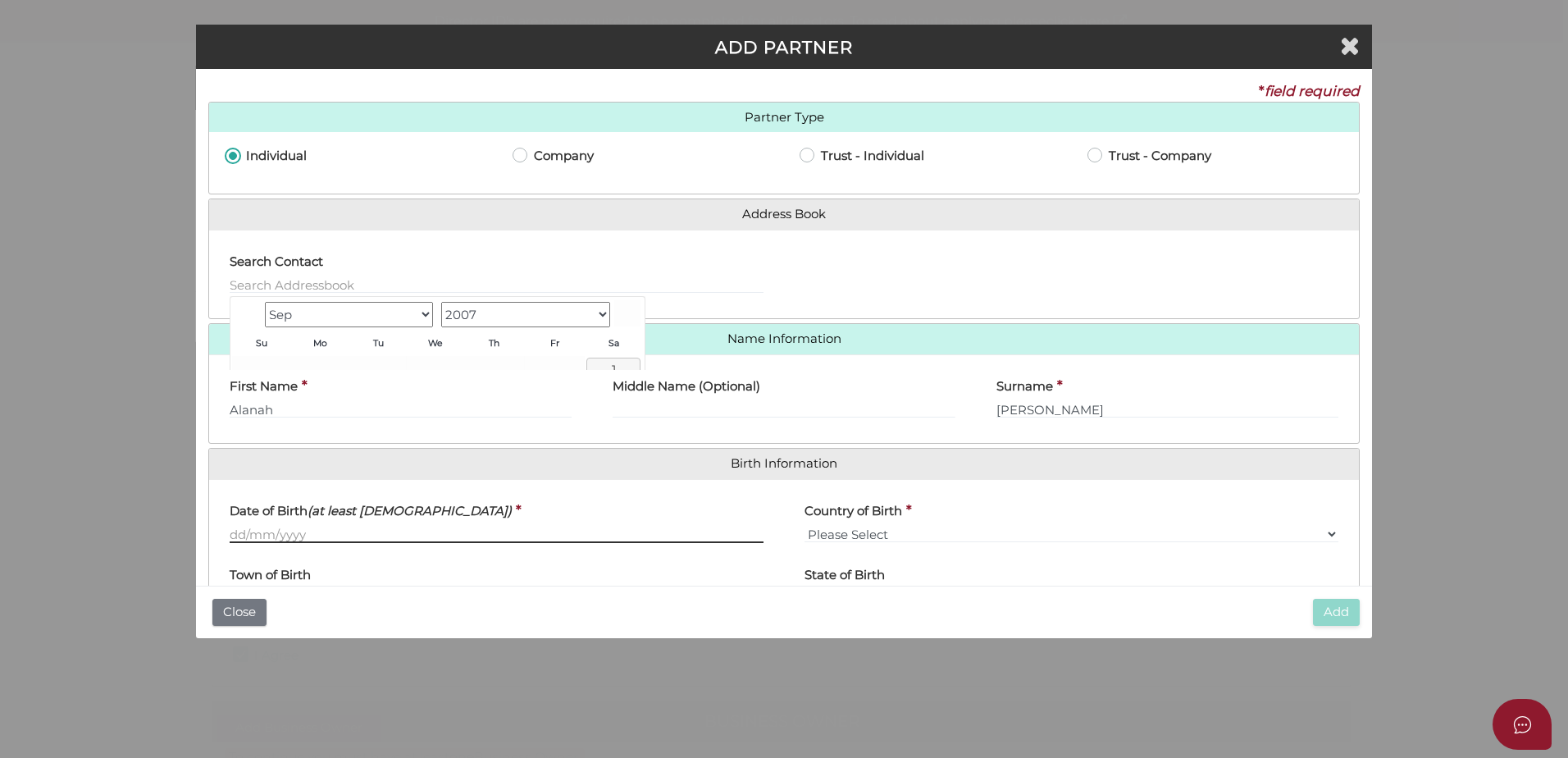
click at [234, 533] on input "text" at bounding box center [496, 534] width 534 height 18
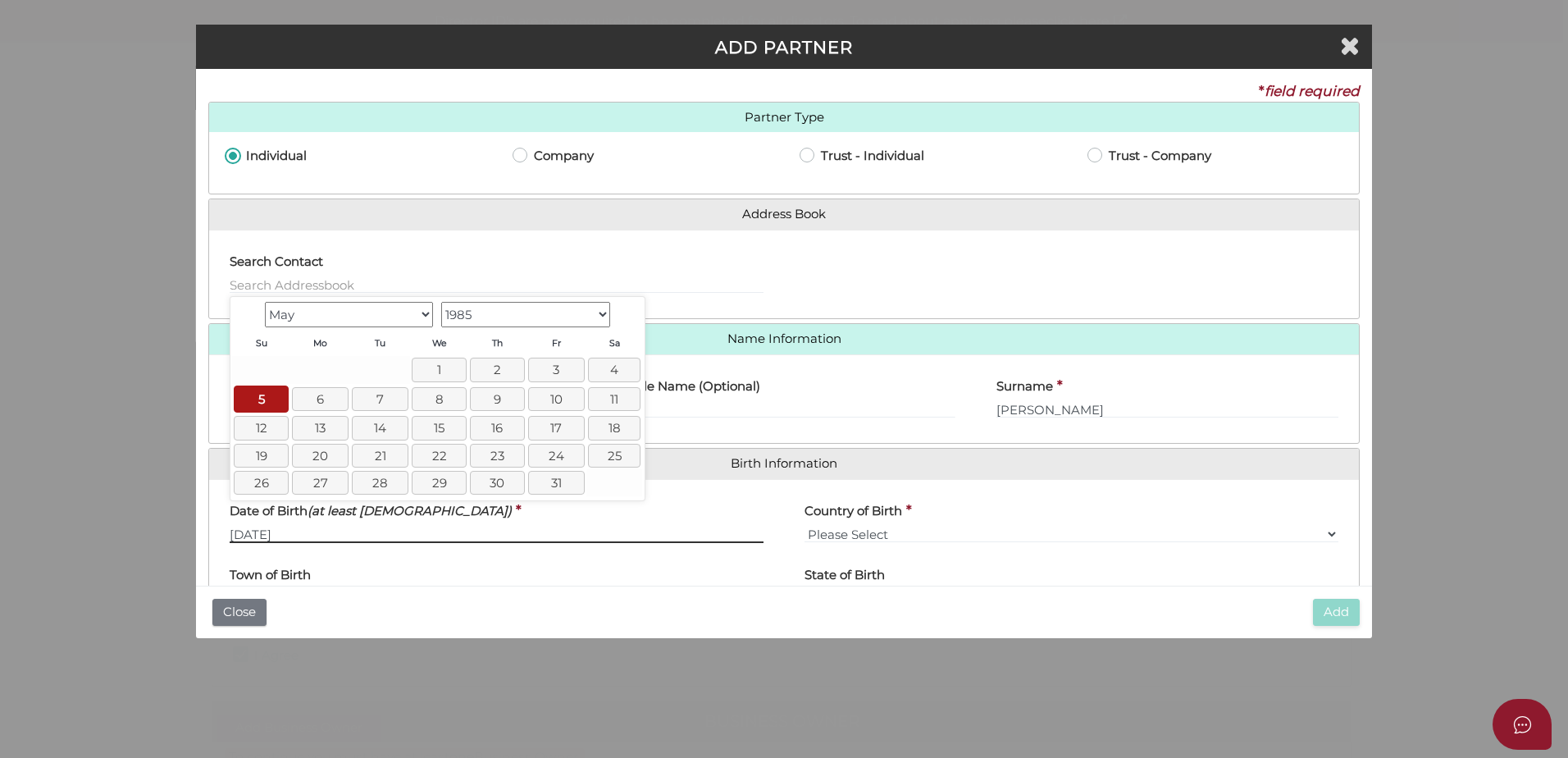
type input "05/05/1985"
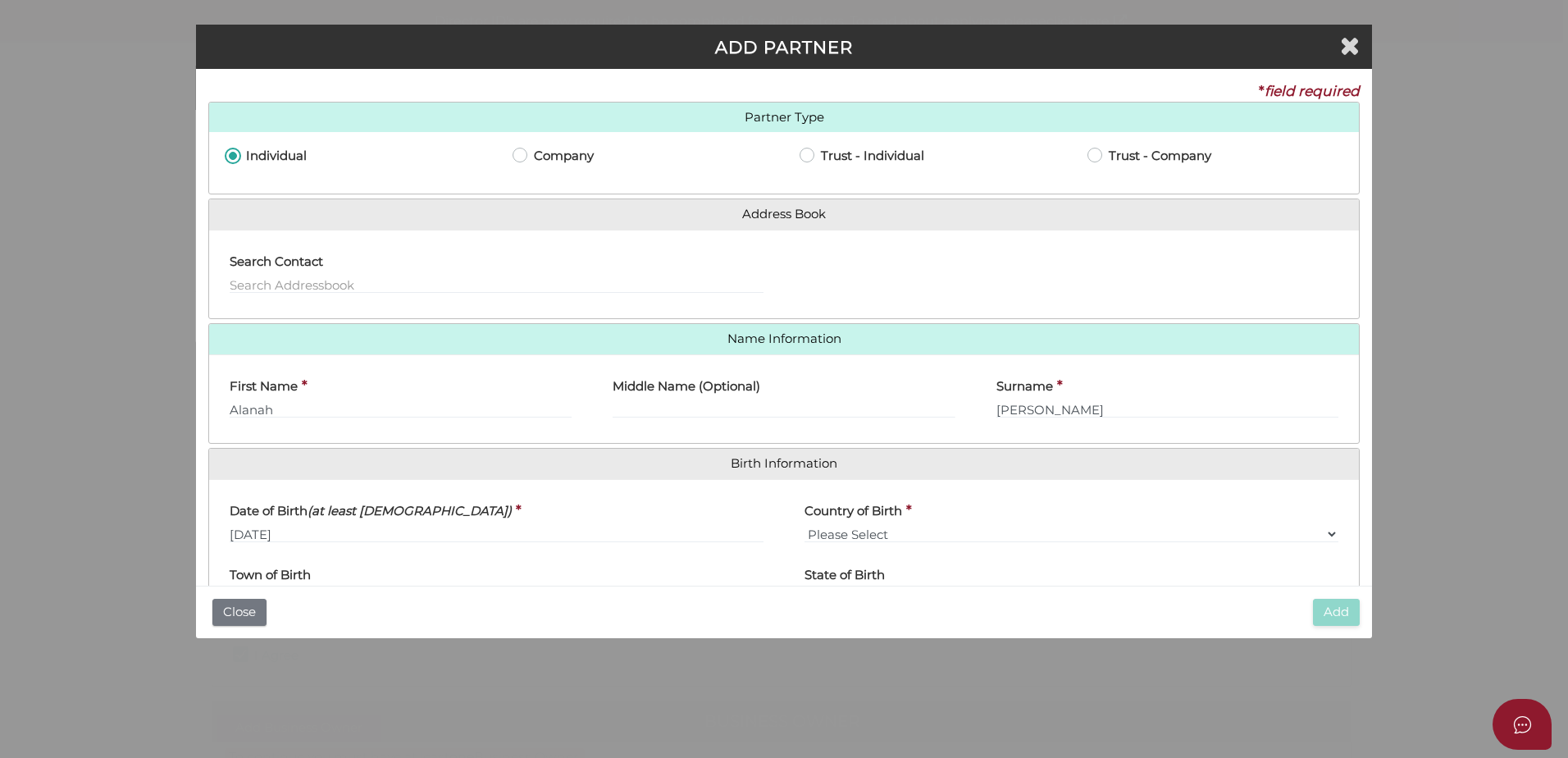
click at [844, 523] on label "Country of Birth" at bounding box center [852, 508] width 97 height 34
click at [842, 530] on select "Please Select v Australia Afghanistan Albania Algeria American Samoa Andorra An…" at bounding box center [1071, 534] width 534 height 18
select select "Australia"
click at [804, 525] on select "Please Select v Australia Afghanistan Albania Algeria American Samoa Andorra An…" at bounding box center [1071, 534] width 534 height 18
click at [352, 574] on div "Town of Birth This field is required." at bounding box center [496, 591] width 534 height 71
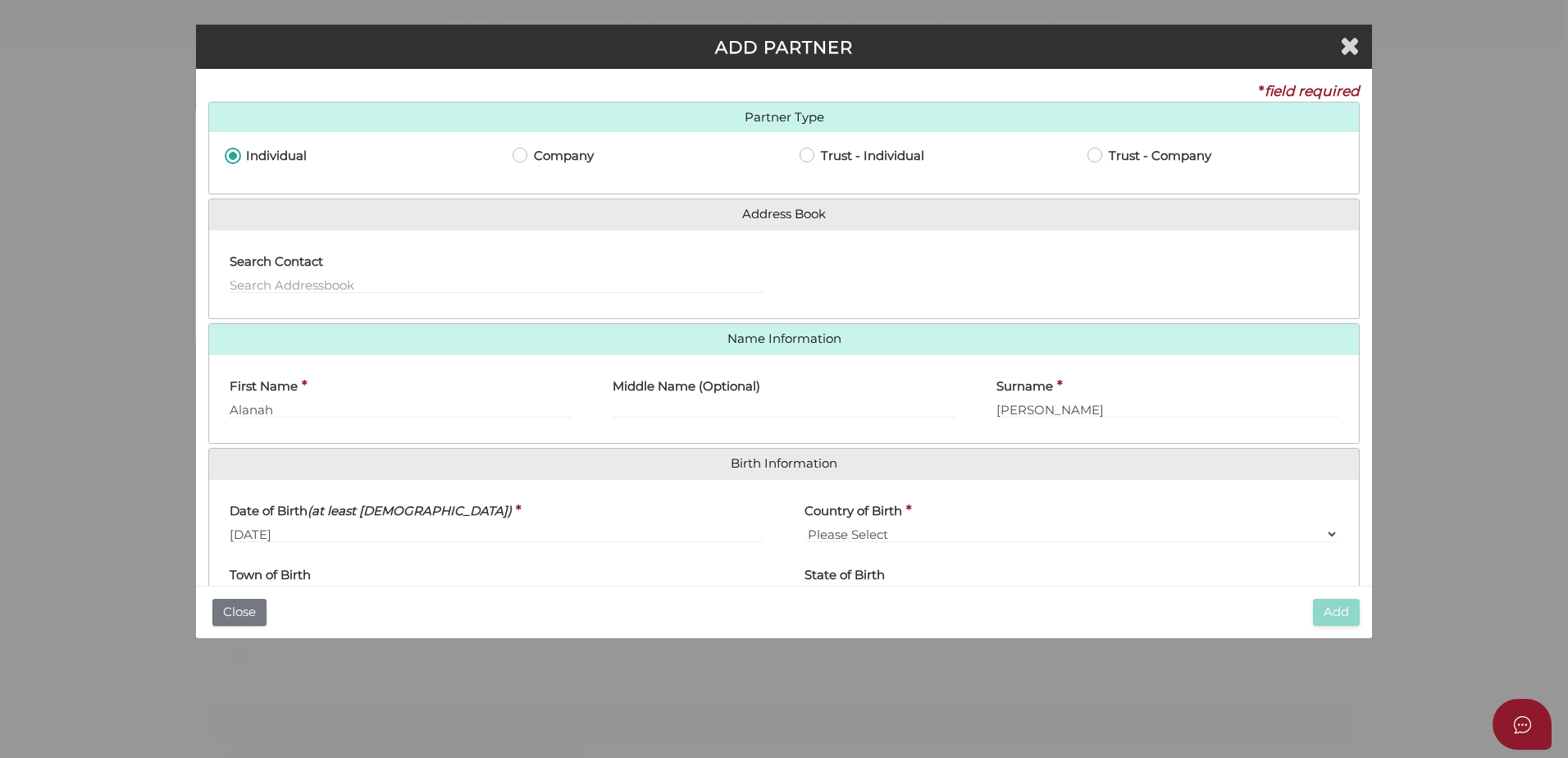
click at [343, 586] on div "Town of Birth This field is required." at bounding box center [496, 591] width 534 height 71
click at [326, 559] on div "Town of Birth This field is required." at bounding box center [496, 591] width 534 height 71
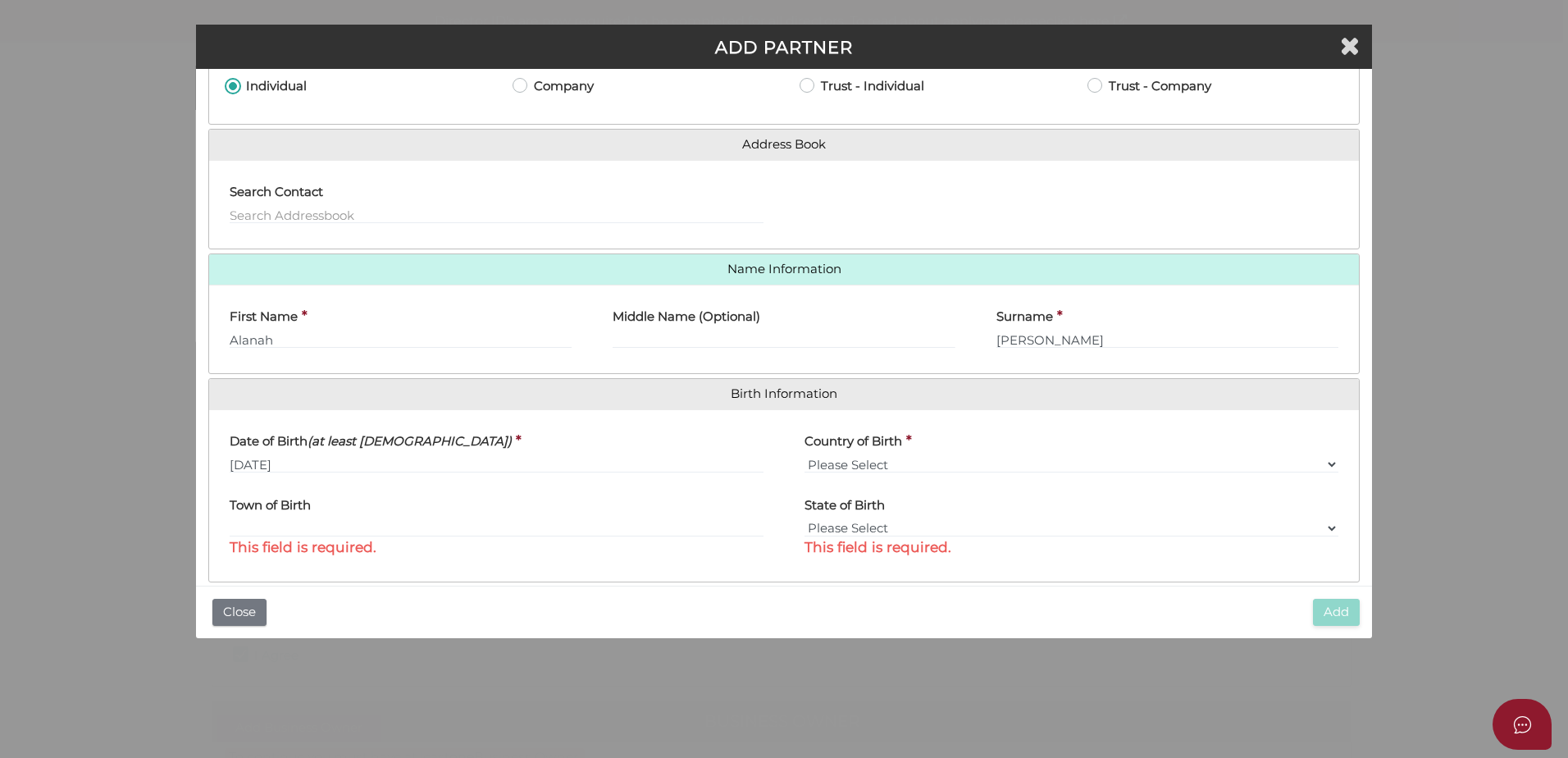
scroll to position [128, 0]
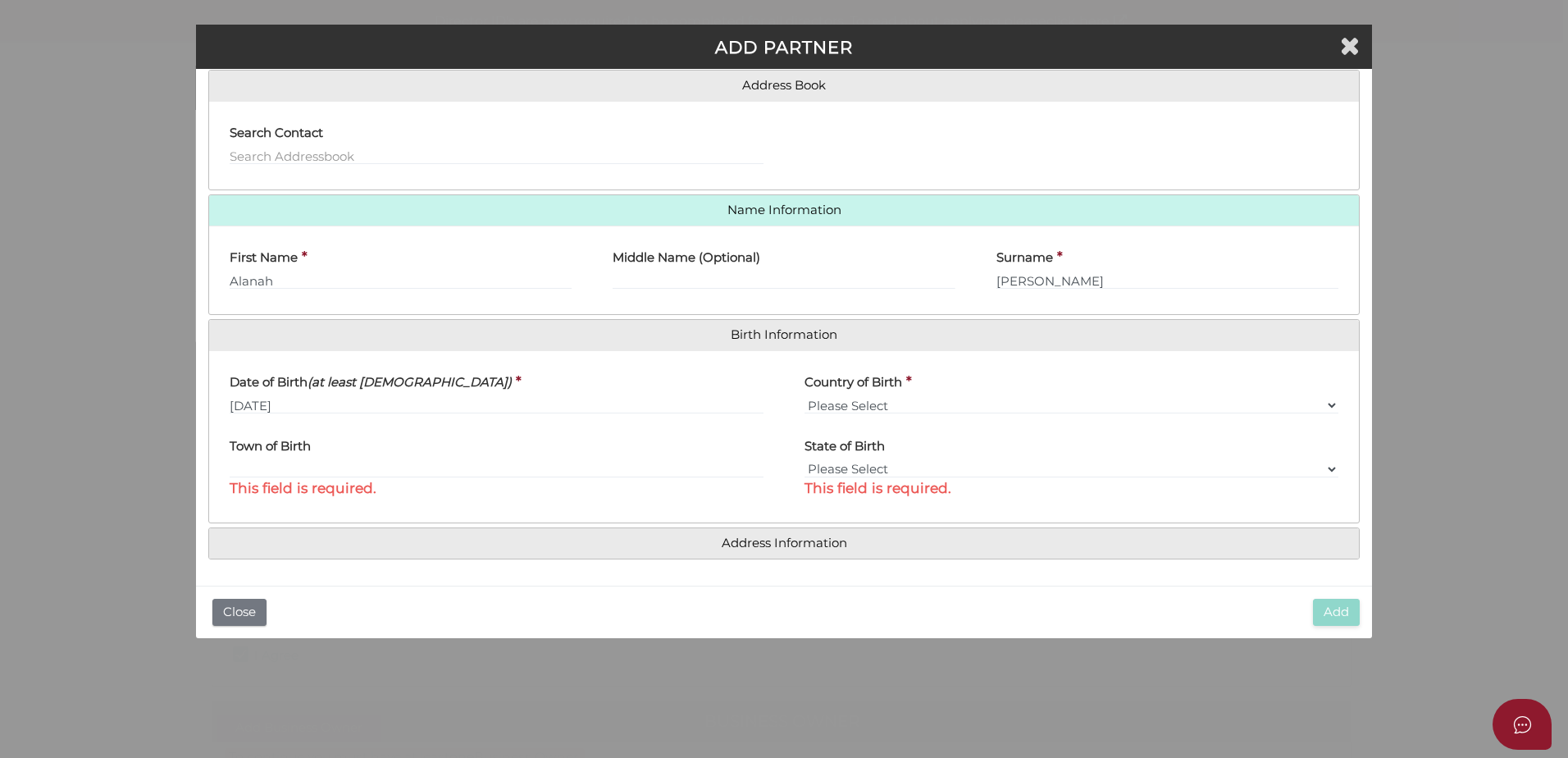
click at [270, 444] on h4 "Town of Birth" at bounding box center [270, 446] width 81 height 14
click at [272, 479] on span "This field is required." at bounding box center [496, 488] width 534 height 21
click at [268, 460] on input "text" at bounding box center [496, 469] width 534 height 18
type input "Mildura"
select select "VIC"
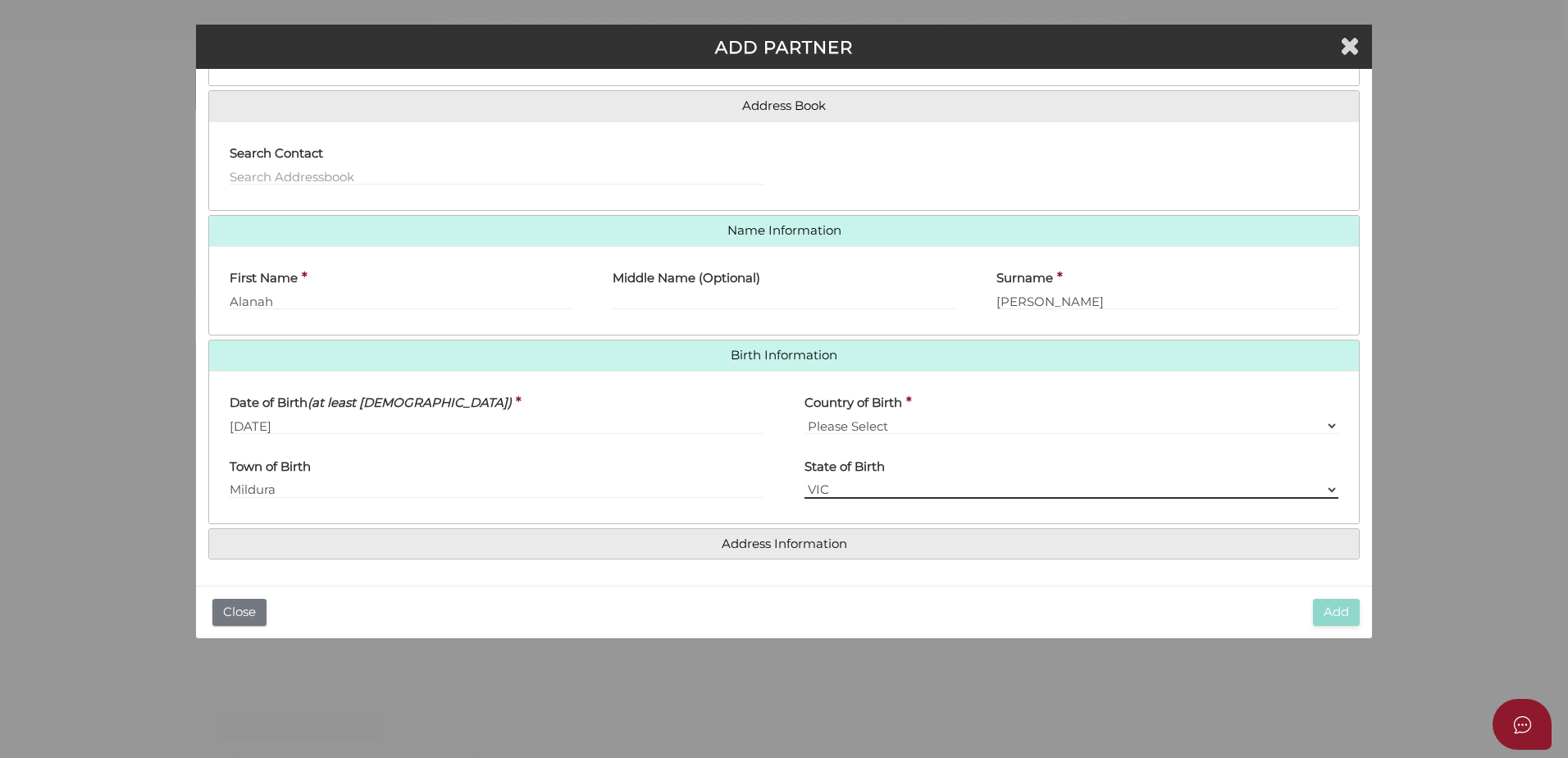
scroll to position [108, 0]
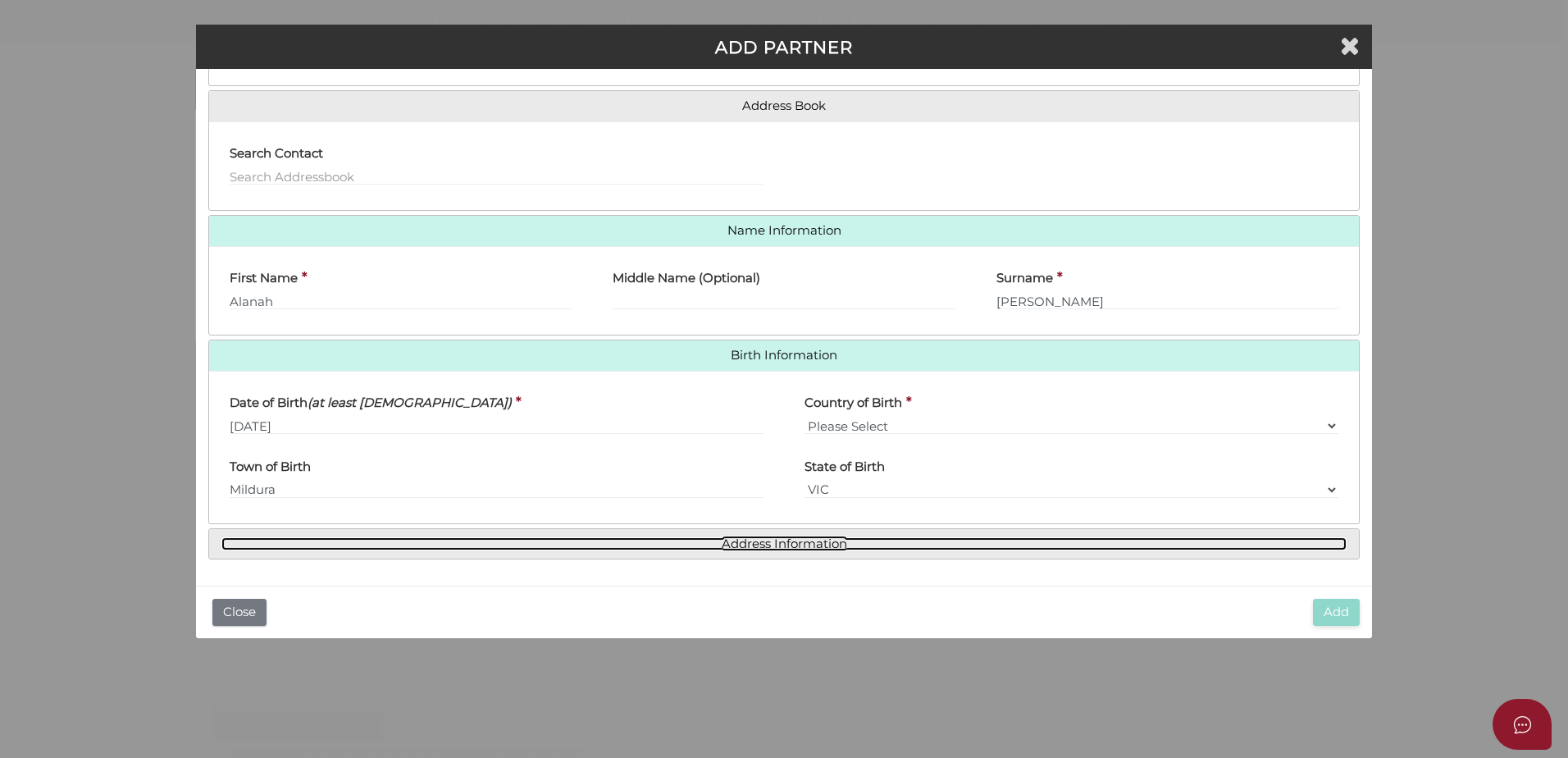
click at [770, 539] on link "Address Information" at bounding box center [783, 544] width 1125 height 14
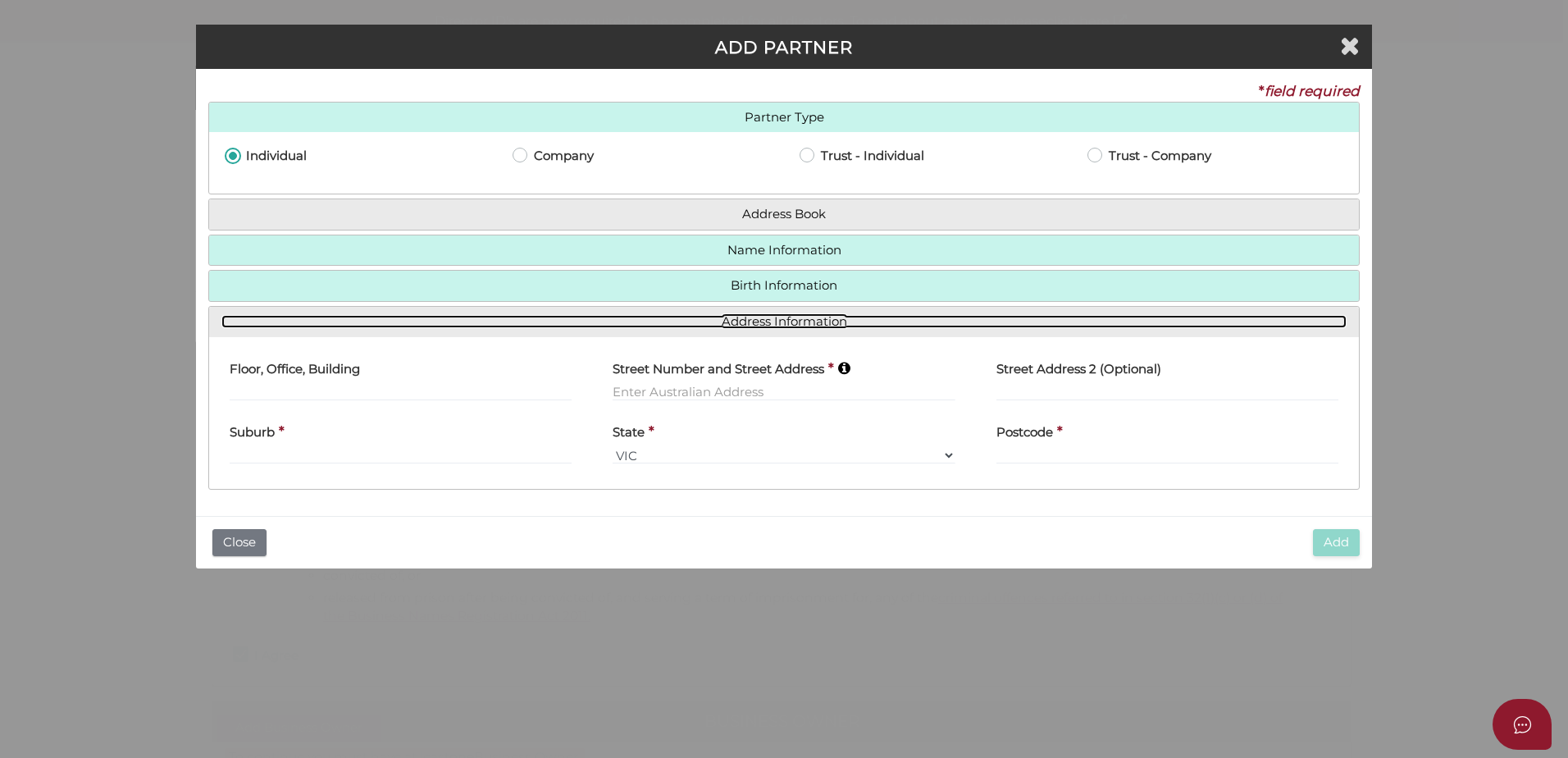
scroll to position [0, 0]
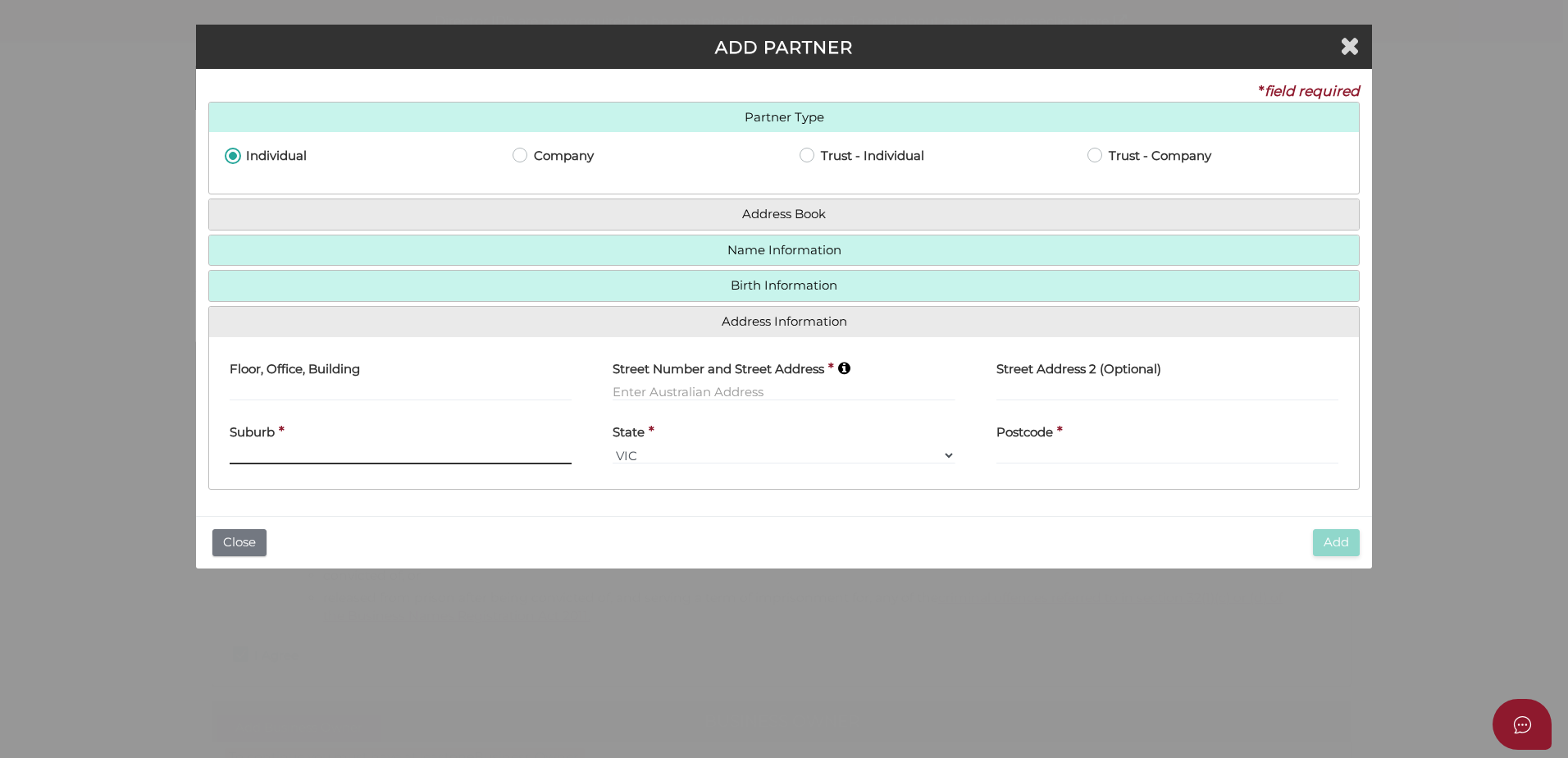
click at [317, 455] on input "text" at bounding box center [400, 456] width 341 height 18
click at [675, 391] on input "text" at bounding box center [783, 392] width 341 height 18
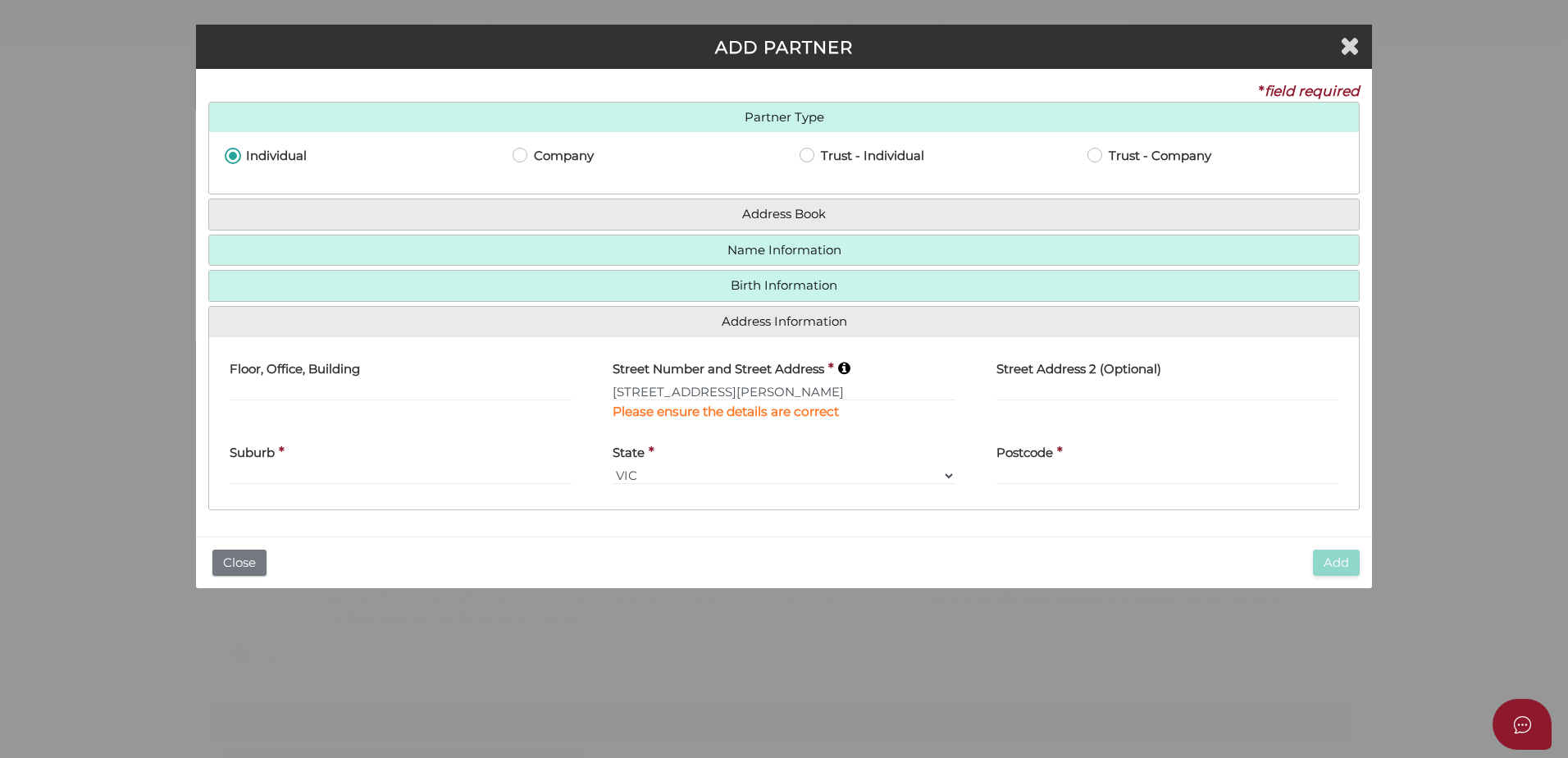
type input "14 Dawn Avenue"
type input "Gol Gol"
select select "NSW"
type input "2738"
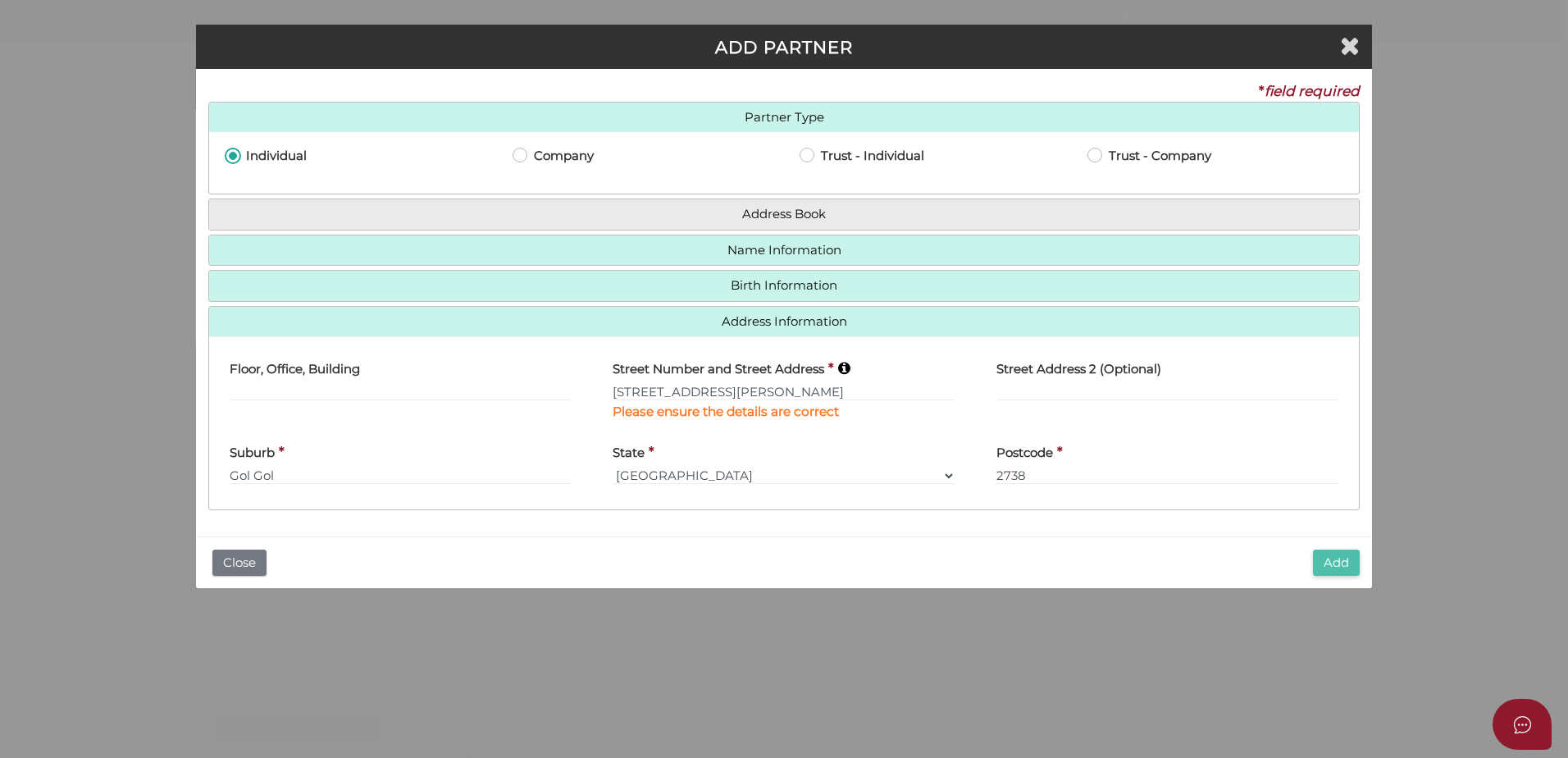
click at [1337, 561] on button "Add" at bounding box center [1336, 563] width 46 height 27
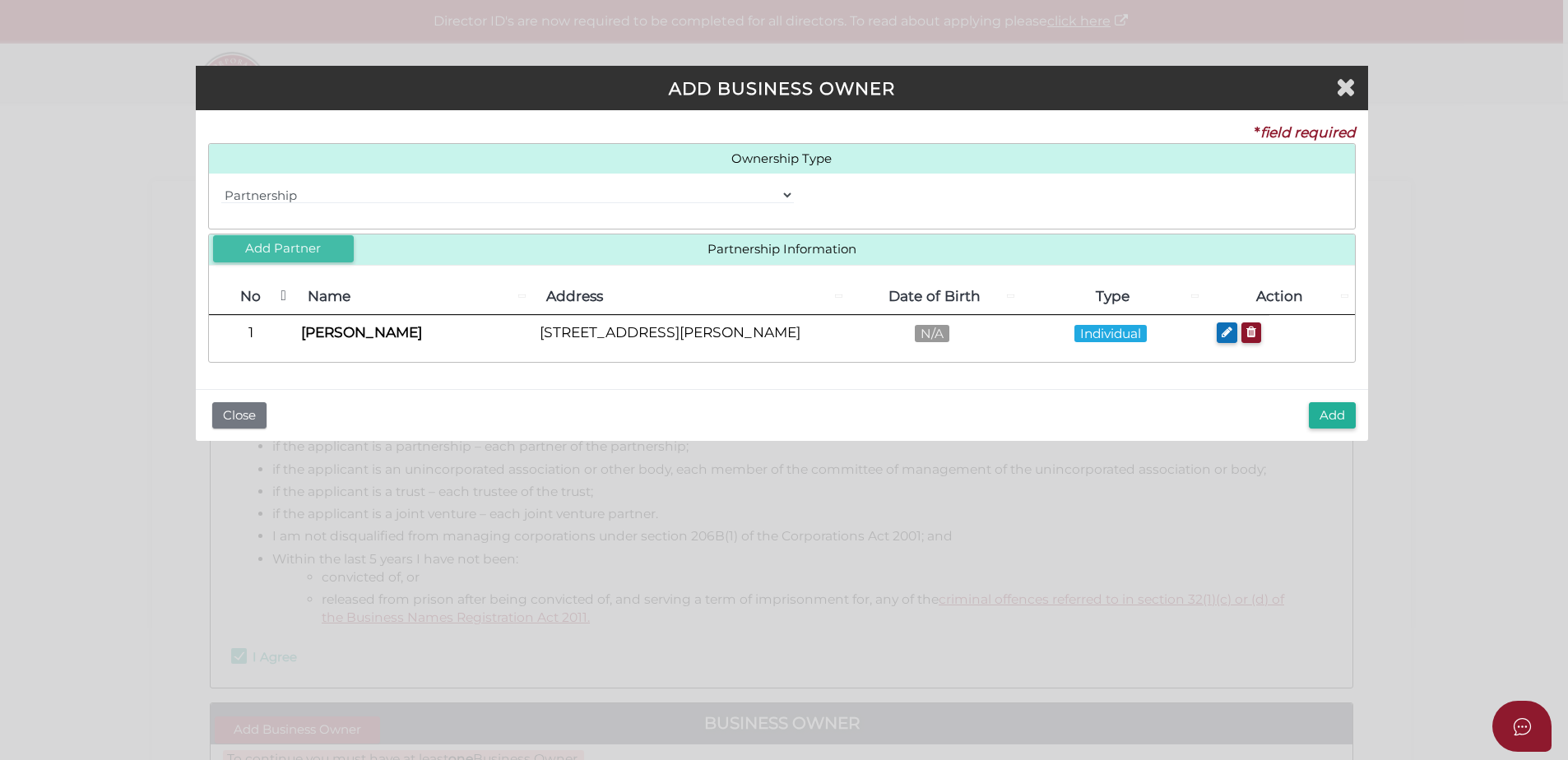
click at [259, 252] on button "Add Partner" at bounding box center [283, 249] width 141 height 27
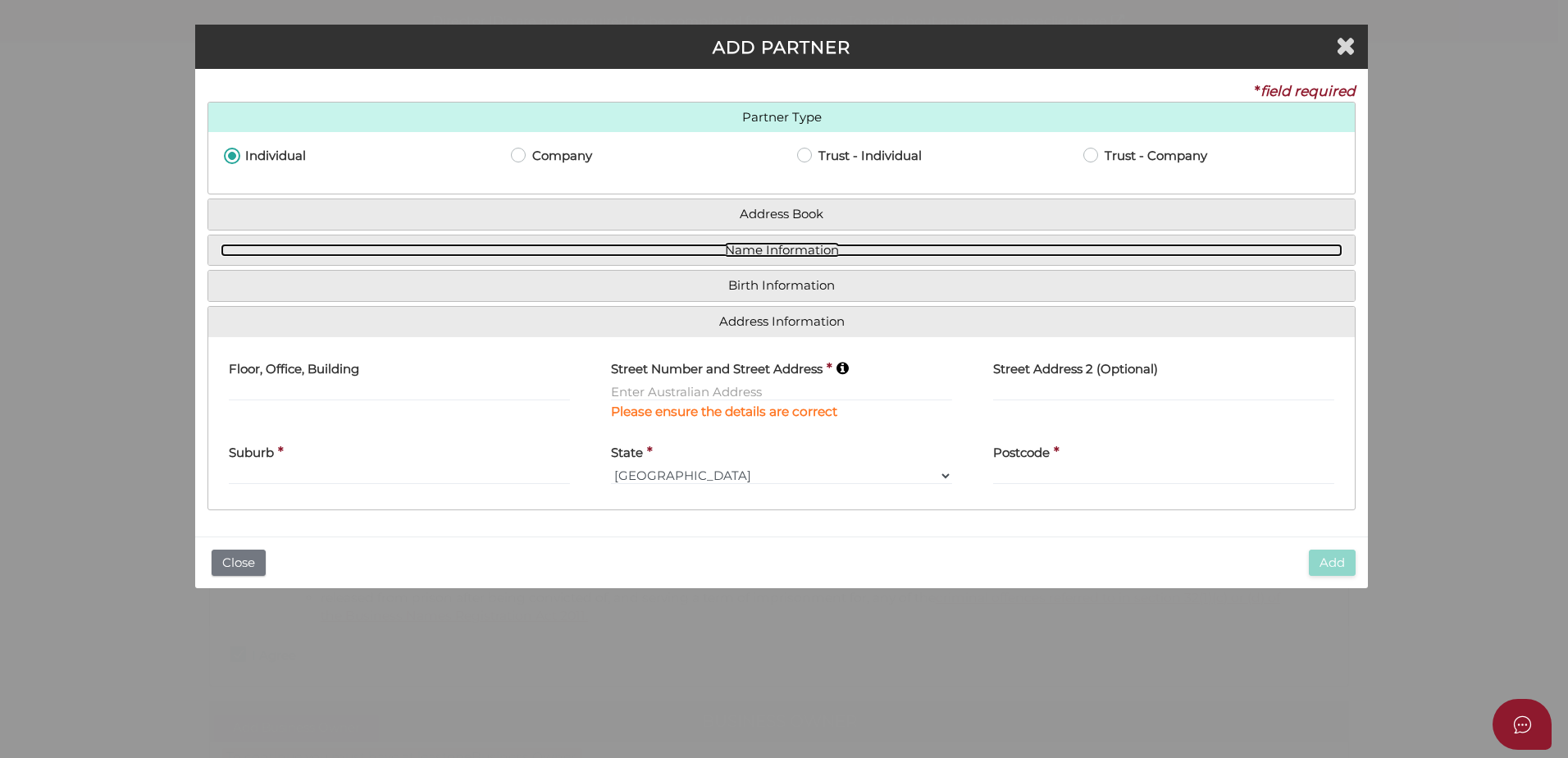
click at [773, 253] on link "Name Information" at bounding box center [781, 250] width 1122 height 14
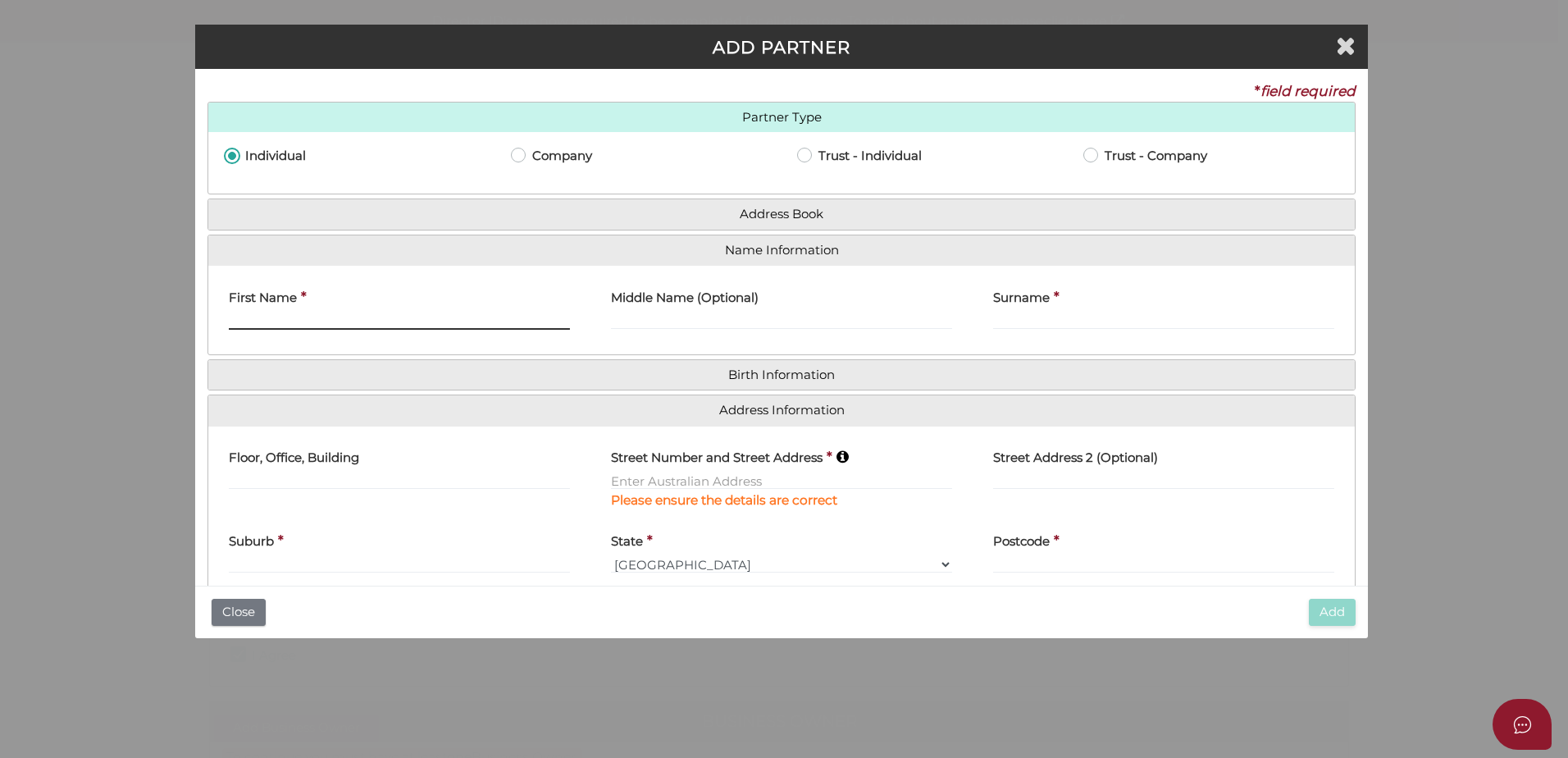
click at [314, 324] on input "text" at bounding box center [399, 321] width 341 height 18
type input "[PERSON_NAME]"
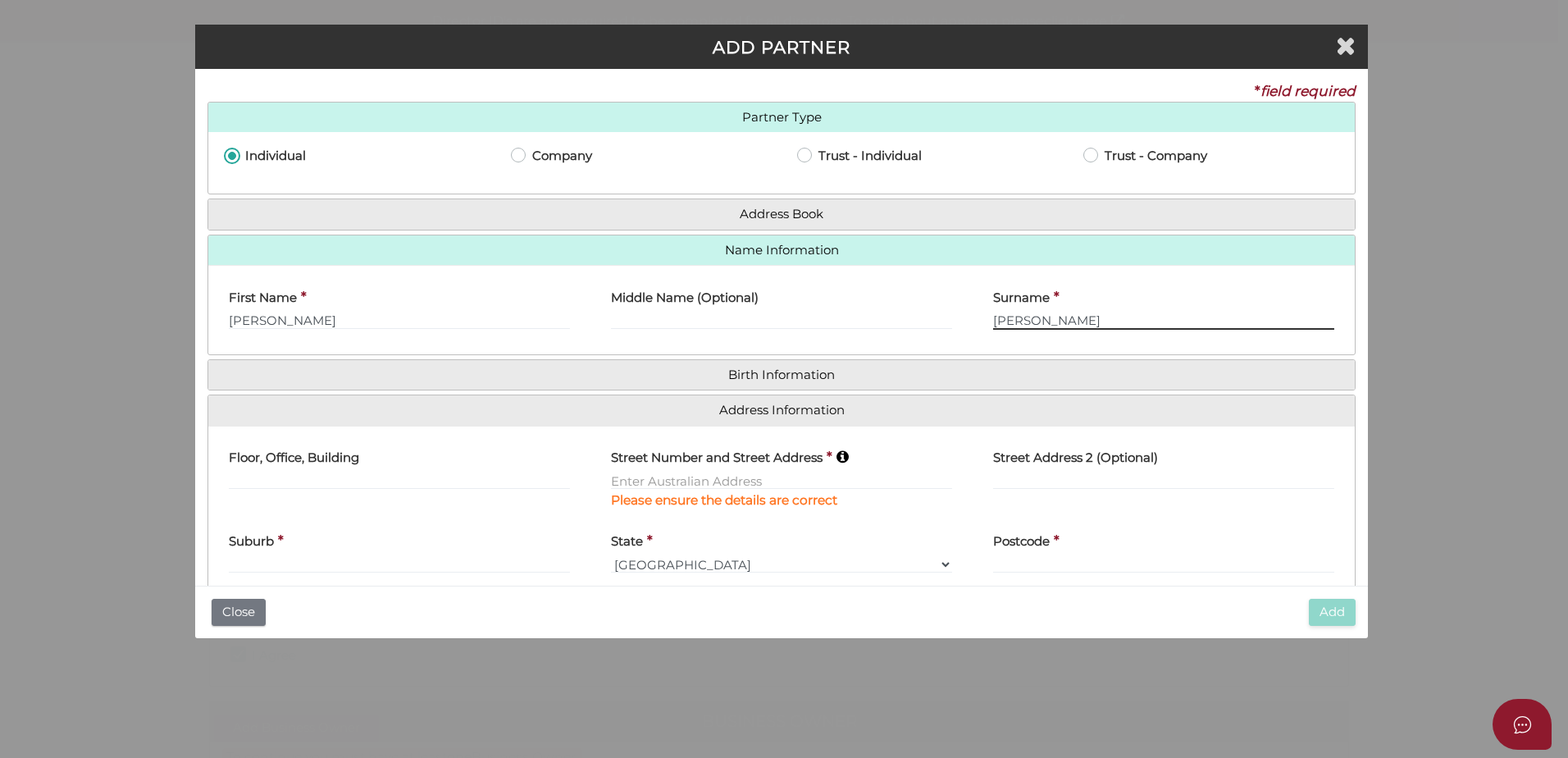
type input "Nowak"
click at [333, 472] on label "Floor, Office, Building" at bounding box center [293, 456] width 130 height 34
click at [636, 470] on label "Street Number and Street Address" at bounding box center [717, 456] width 211 height 34
click at [630, 480] on input "text" at bounding box center [781, 481] width 341 height 18
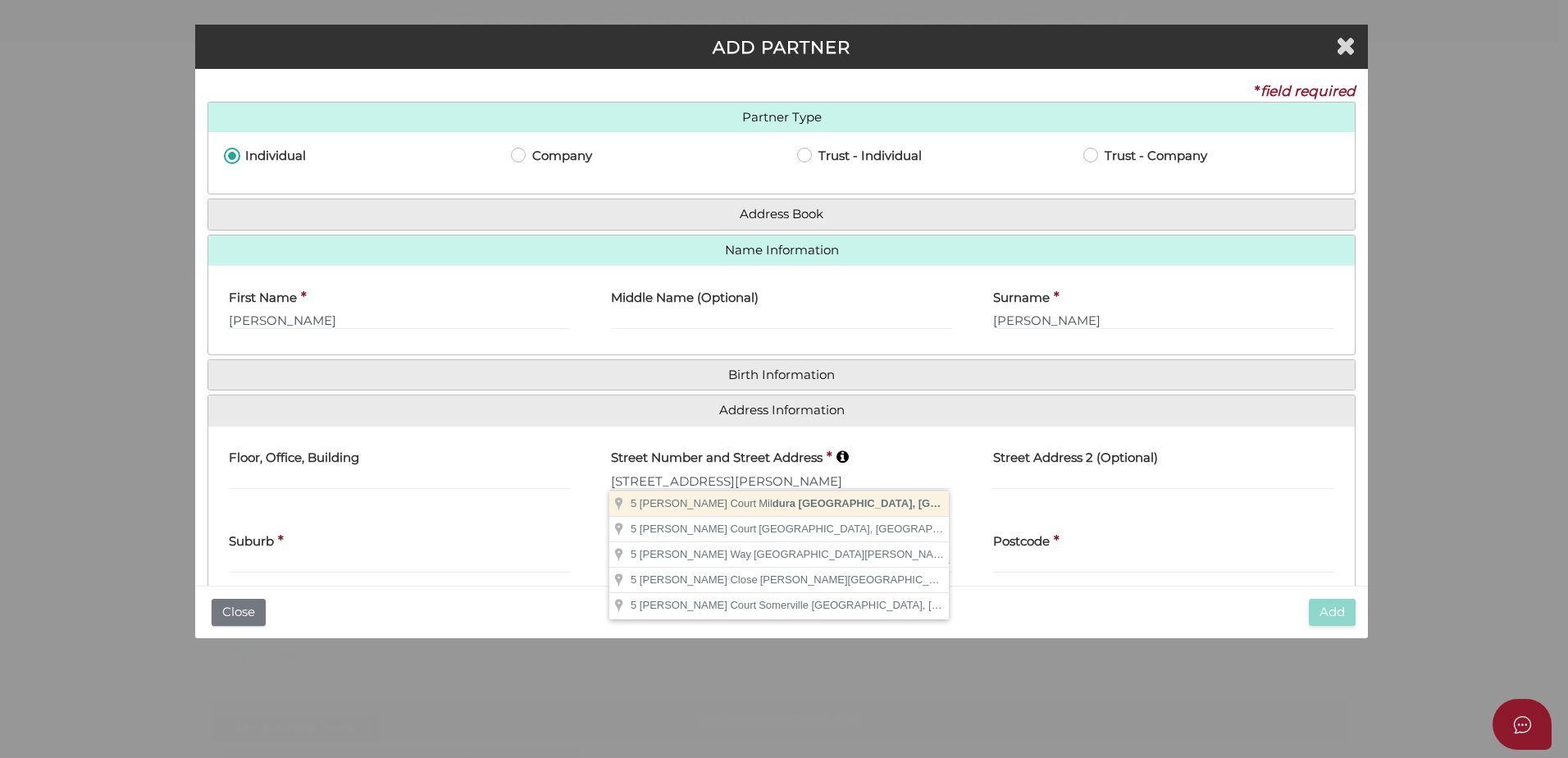
type input "5 Carmela Court"
type input "Mildura"
select select "VIC"
type input "3500"
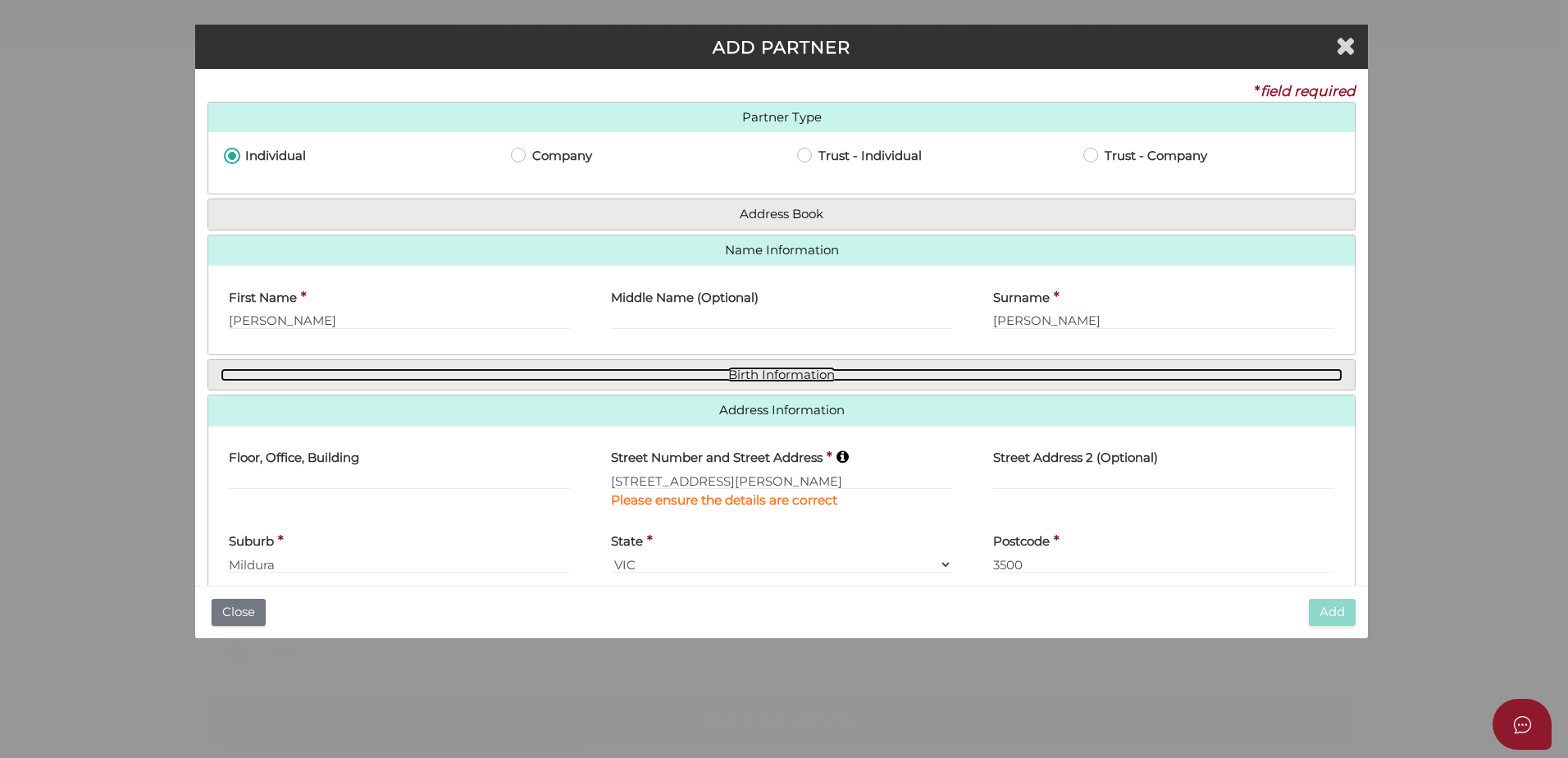
click at [738, 368] on link "Birth Information" at bounding box center [781, 374] width 1122 height 14
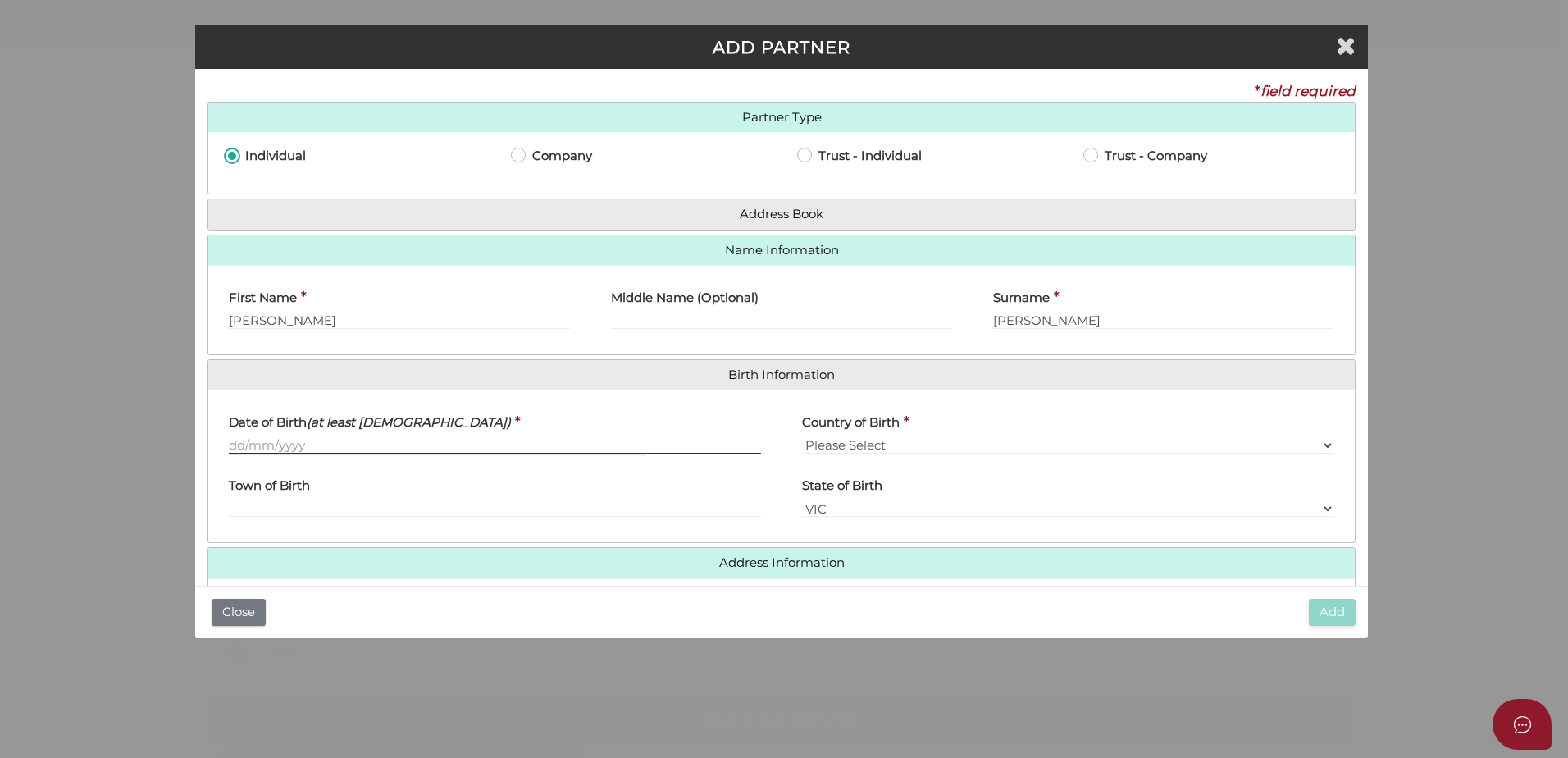
click at [302, 447] on input "text" at bounding box center [494, 446] width 532 height 18
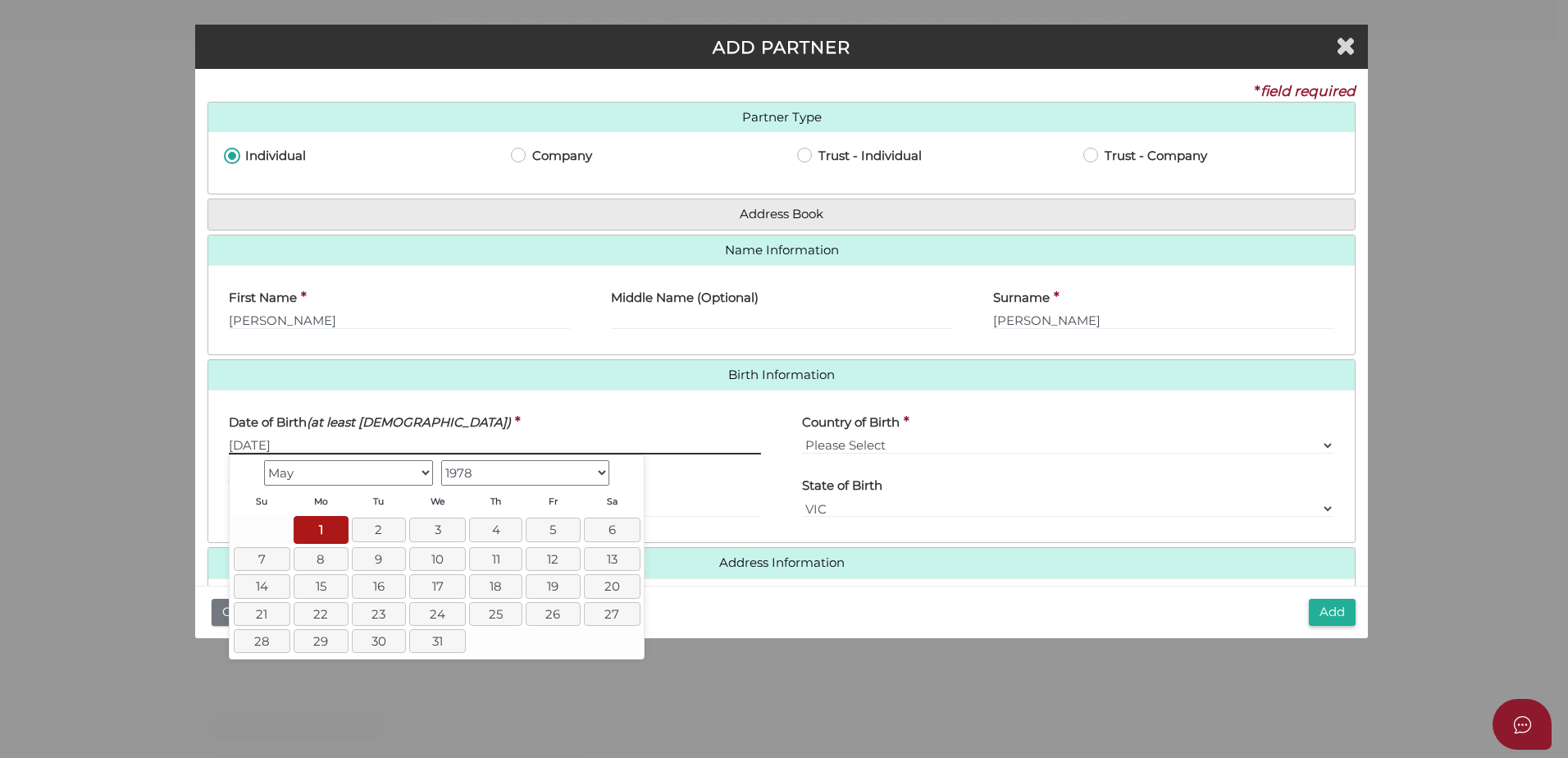
type input "01/05/1978"
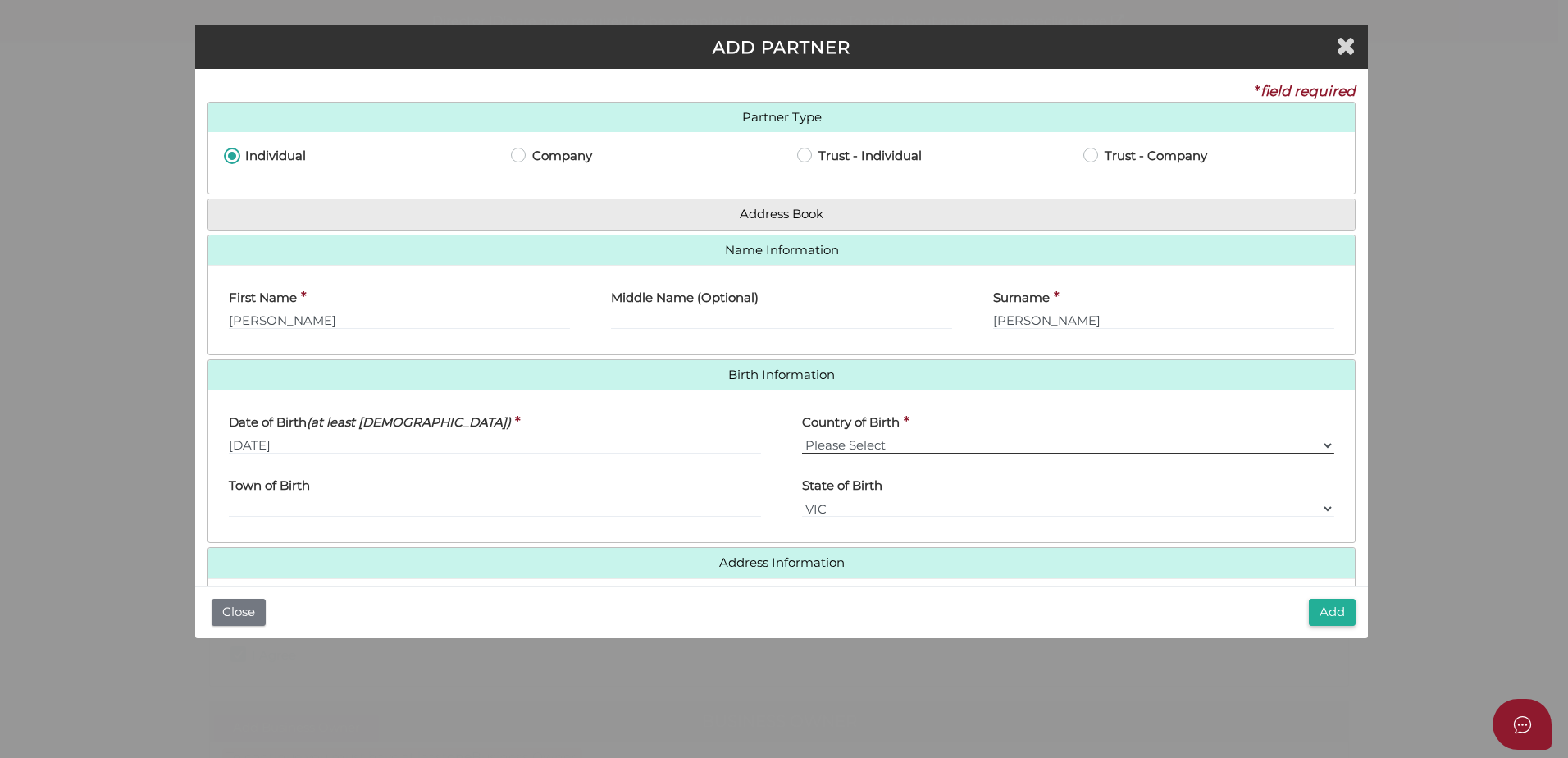
select select "Australia"
select select "Please Select"
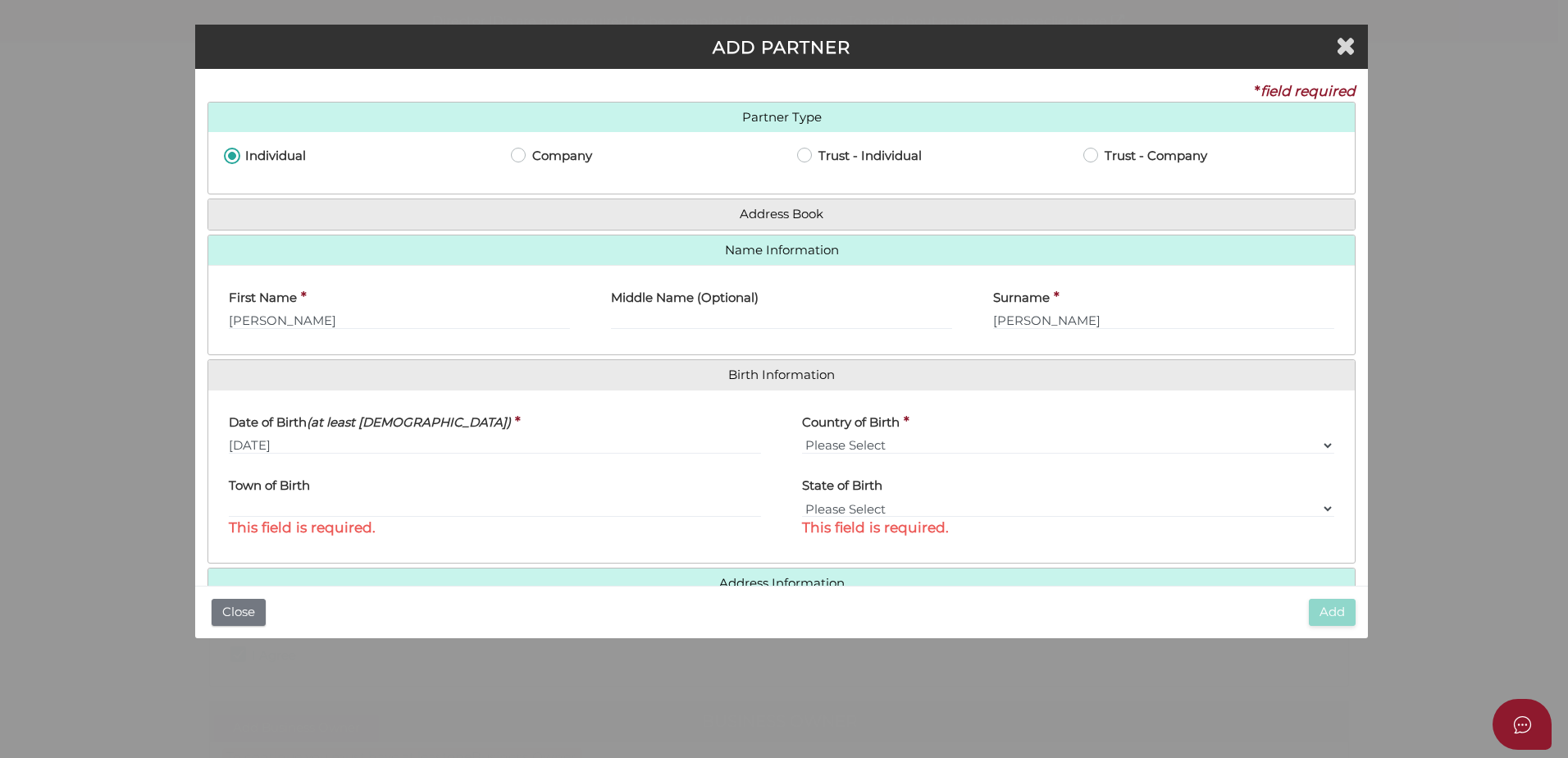
click at [310, 499] on label "Town of Birth" at bounding box center [269, 483] width 81 height 34
click at [308, 507] on input "text" at bounding box center [494, 508] width 532 height 18
type input "Mildura"
select select "VIC"
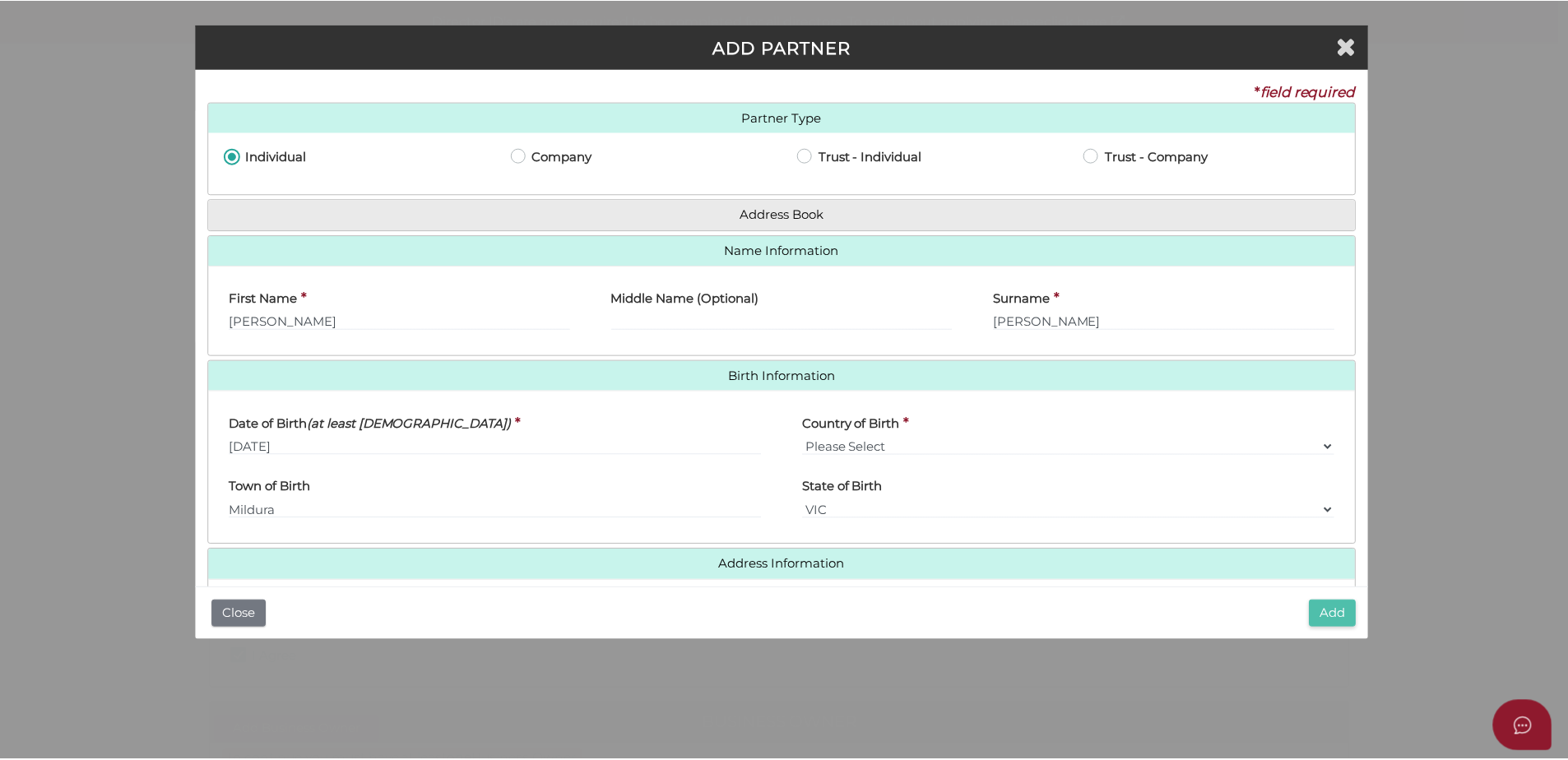
scroll to position [193, 0]
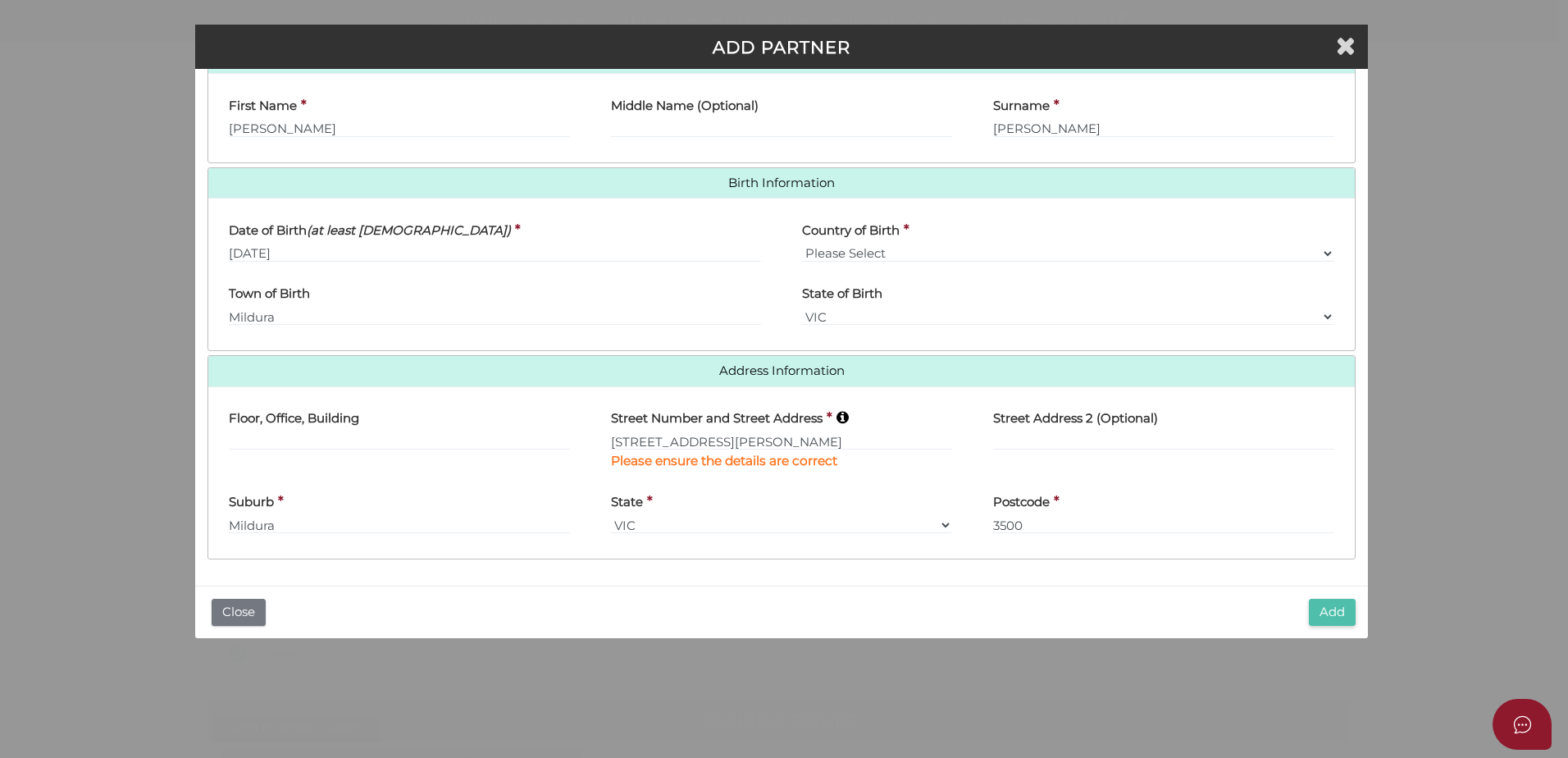
click at [1329, 613] on button "Add" at bounding box center [1331, 612] width 46 height 27
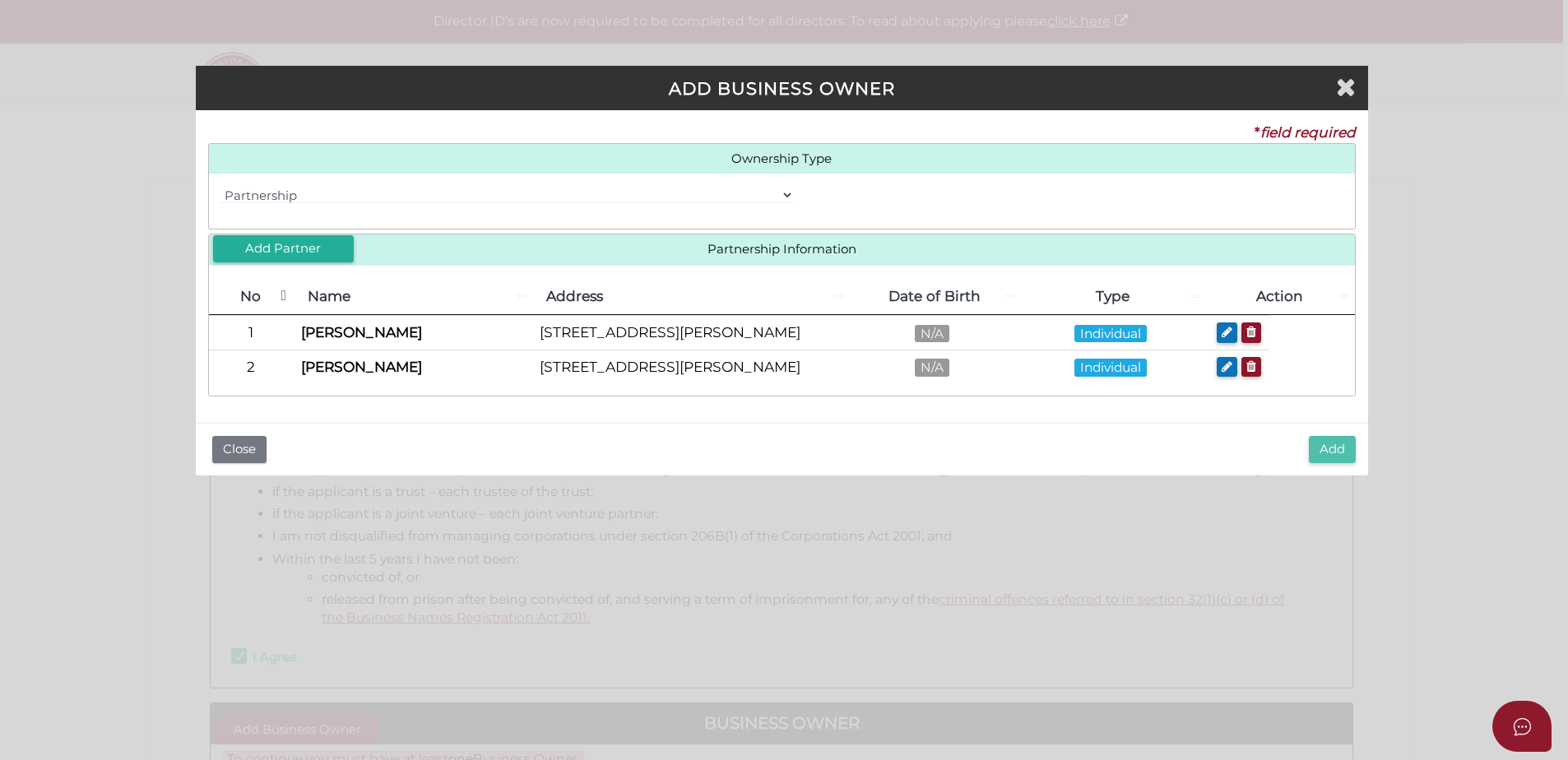
click at [1328, 447] on button "Add" at bounding box center [1332, 449] width 47 height 27
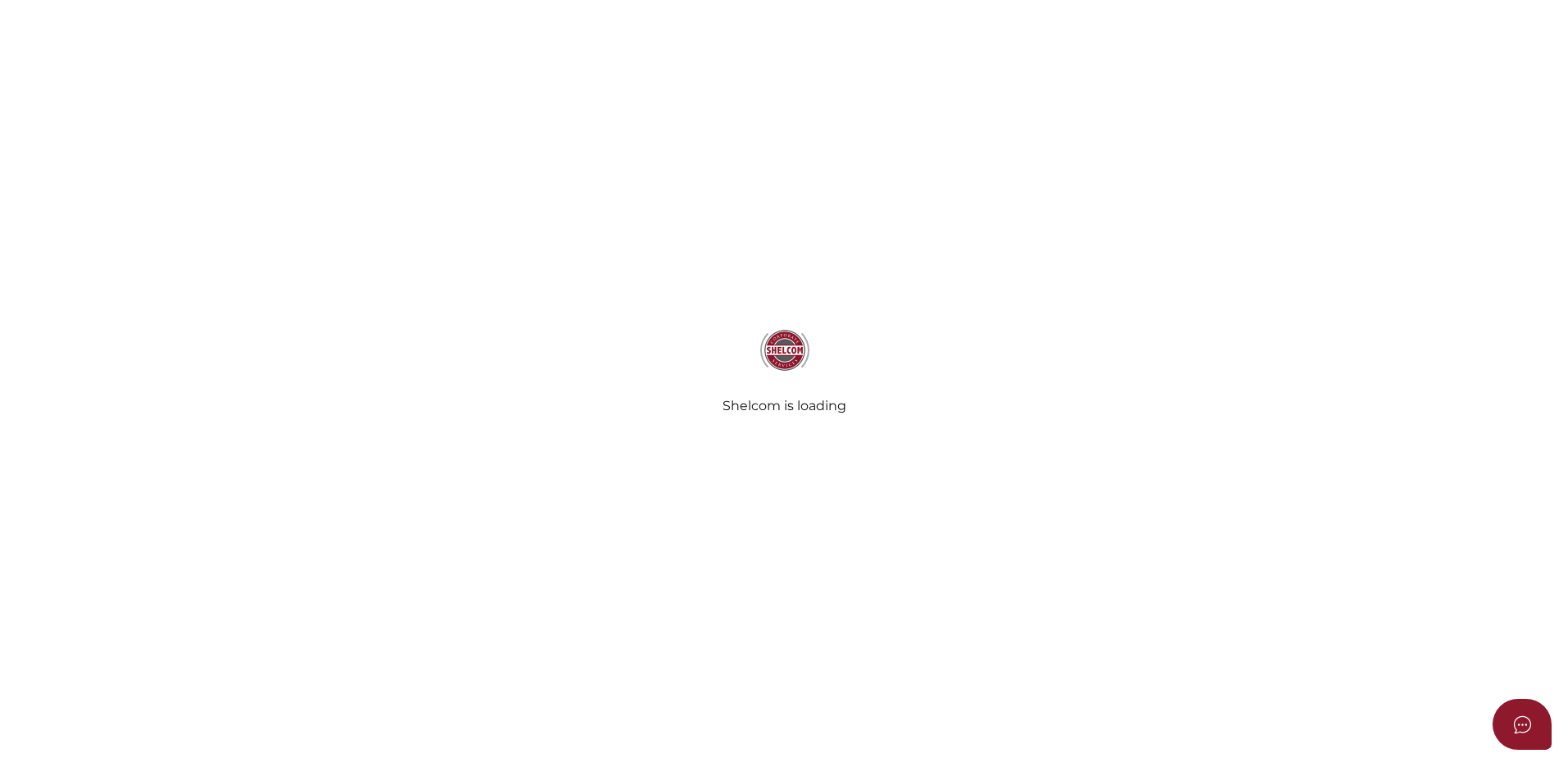
checkbox input "true"
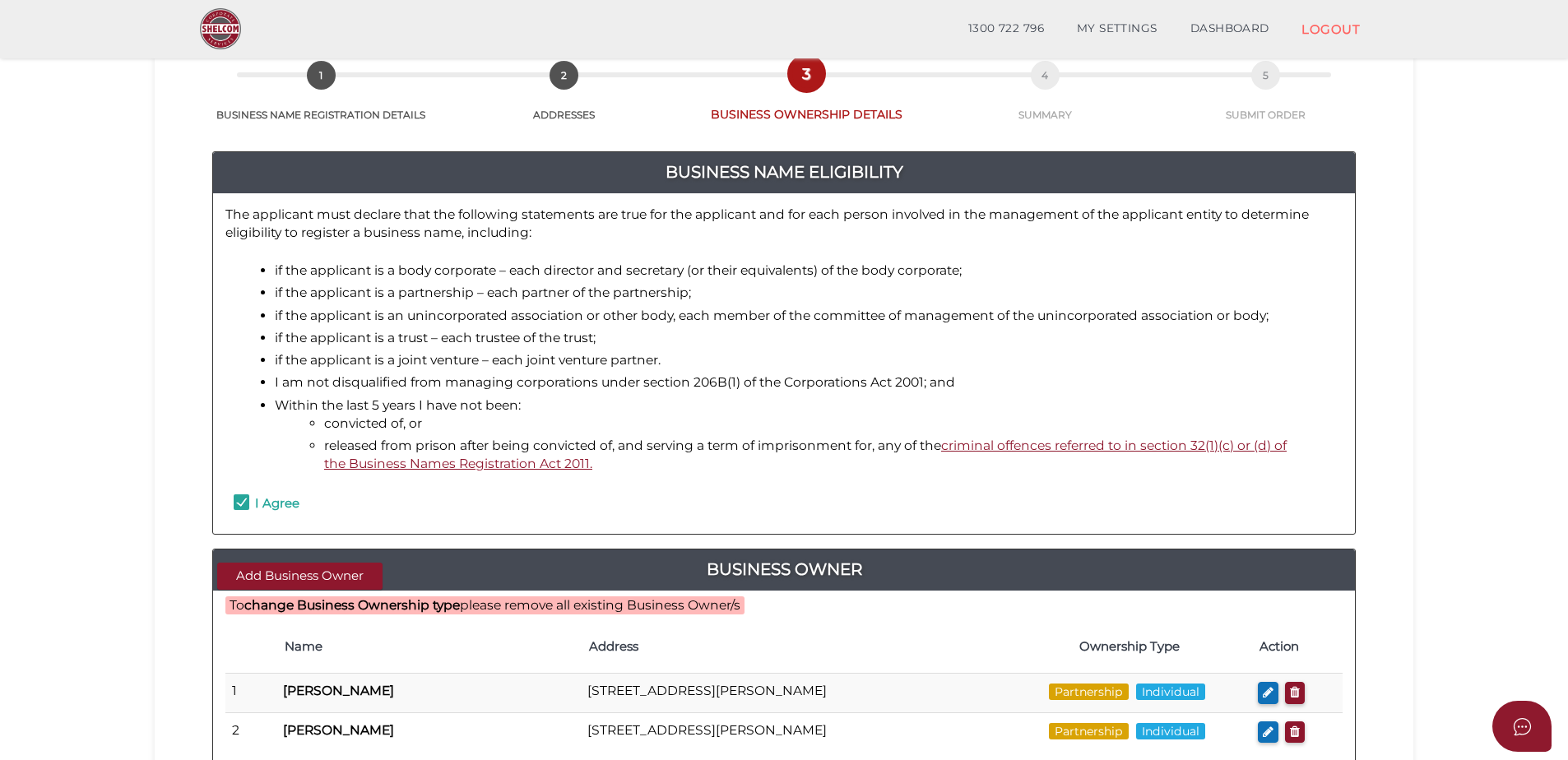
scroll to position [329, 0]
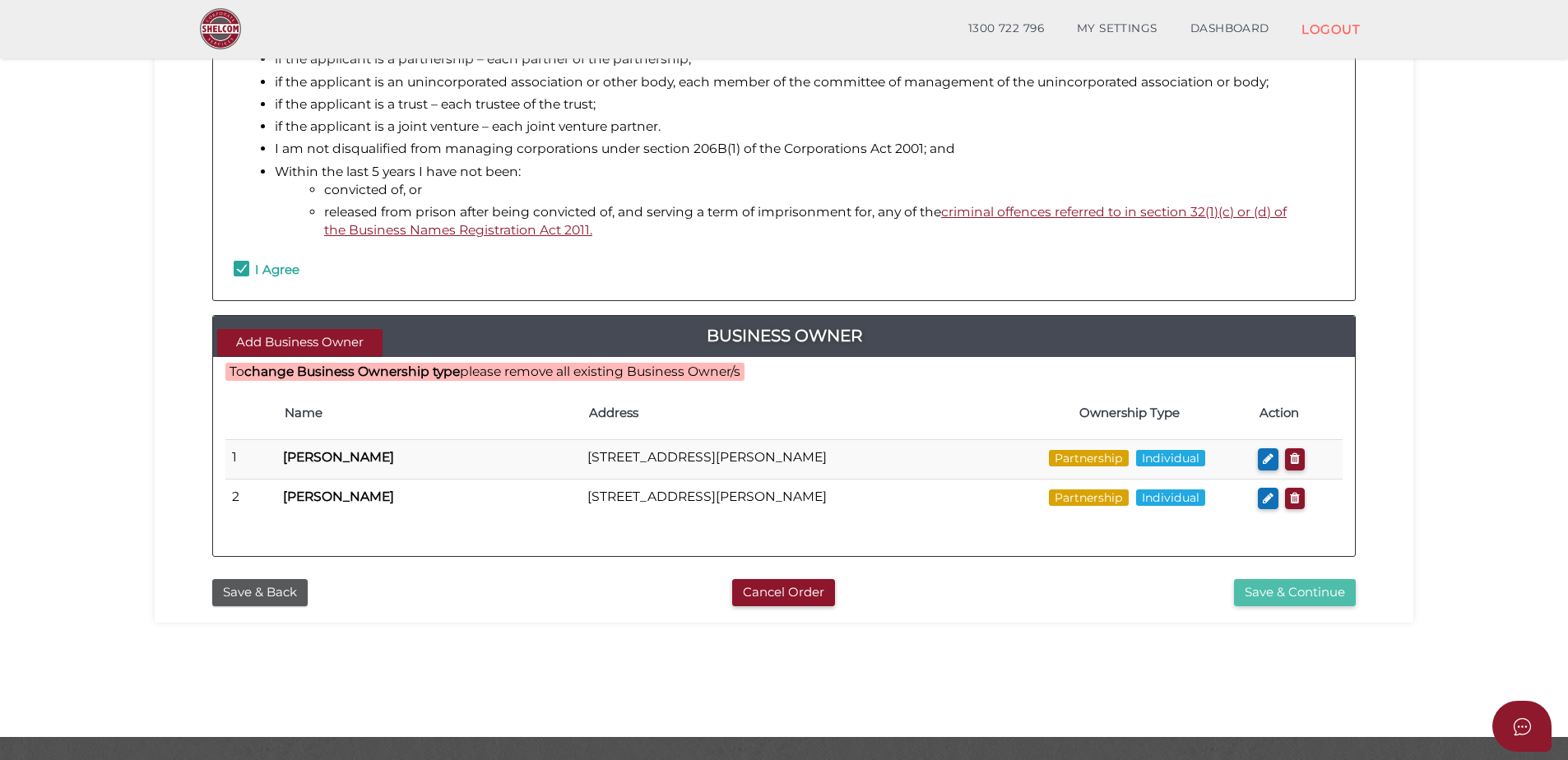
click at [1319, 605] on button "Save & Continue" at bounding box center [1295, 593] width 122 height 27
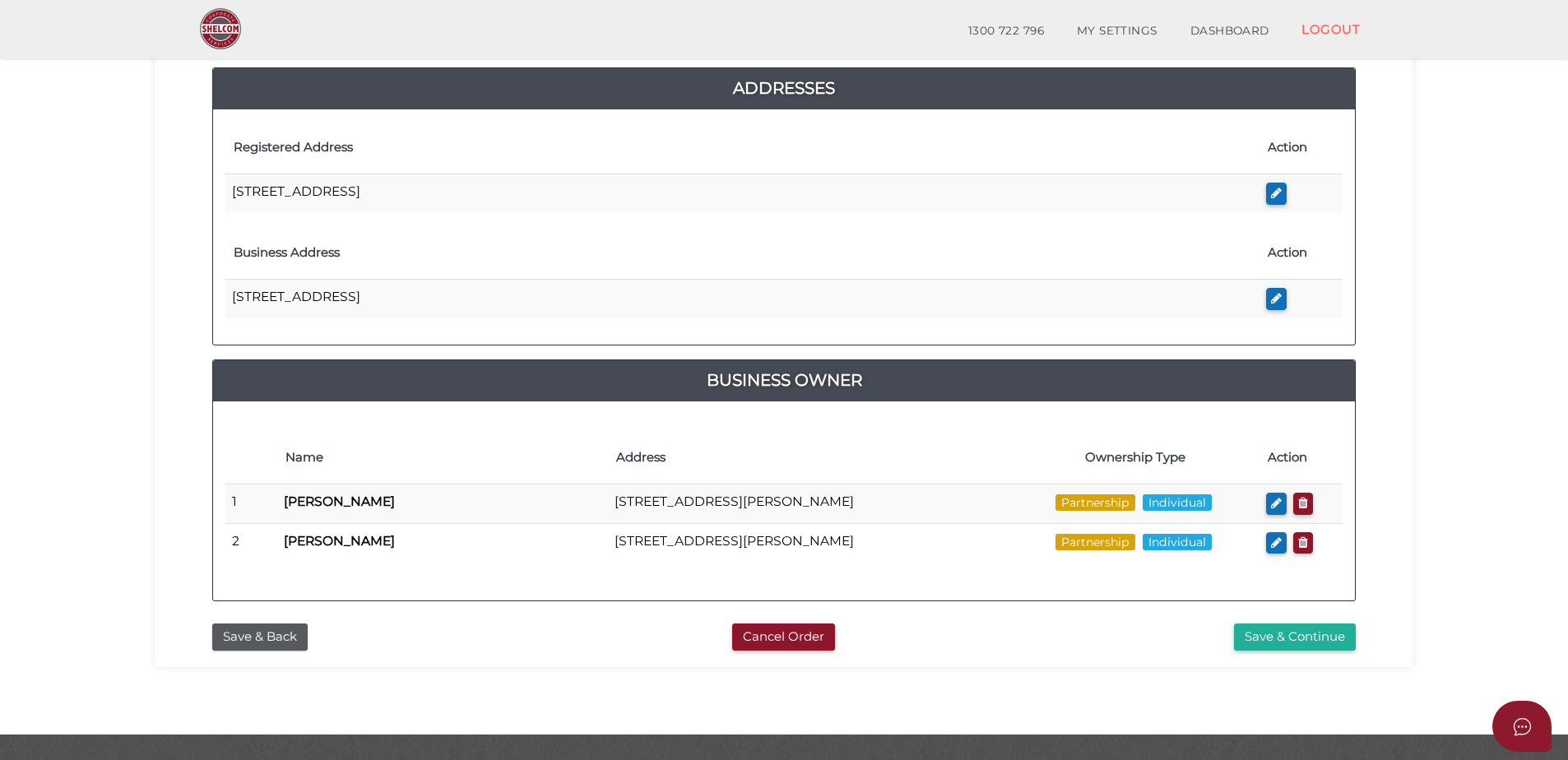
scroll to position [404, 0]
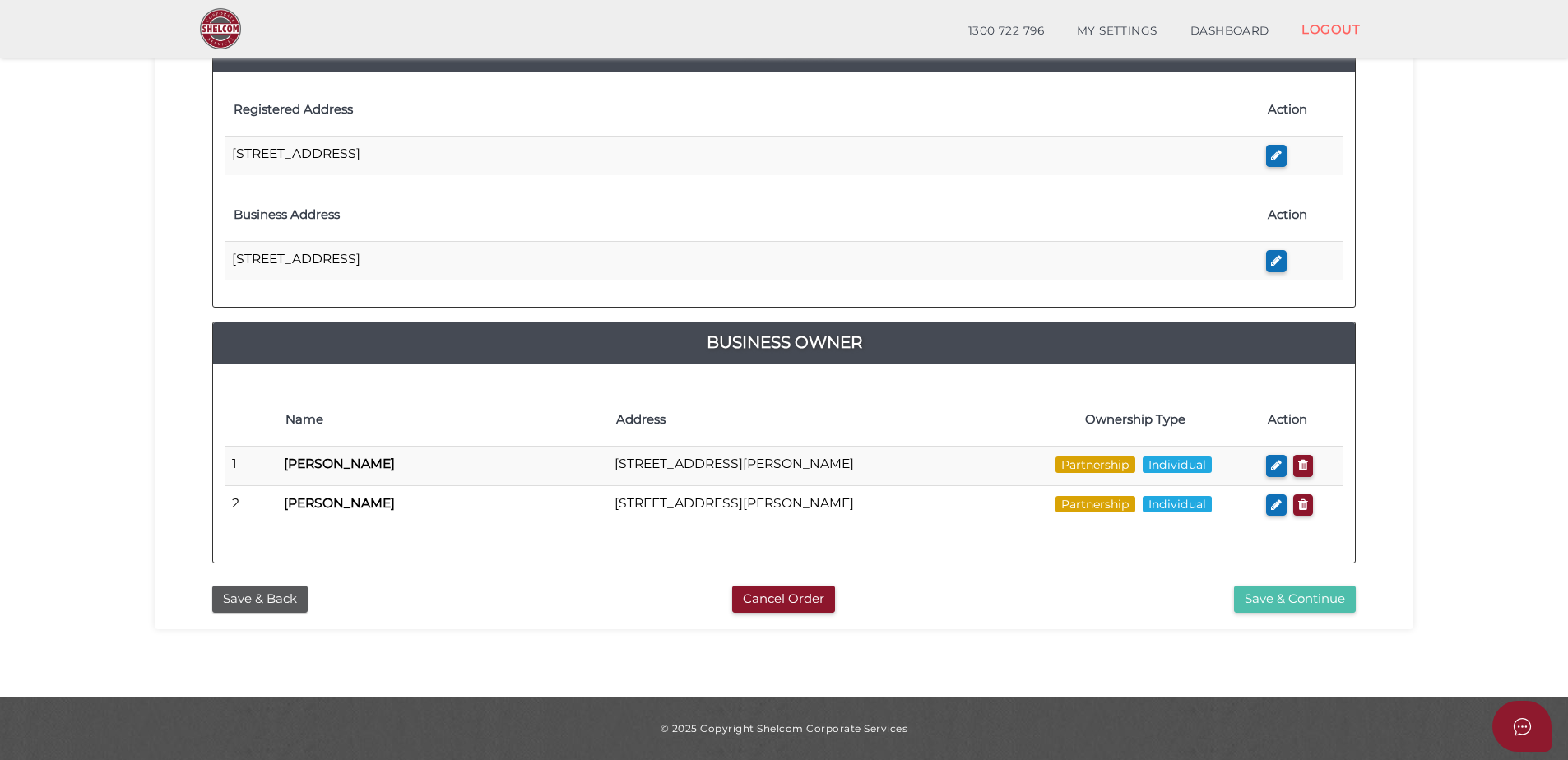
click at [1290, 605] on button "Save & Continue" at bounding box center [1295, 599] width 122 height 27
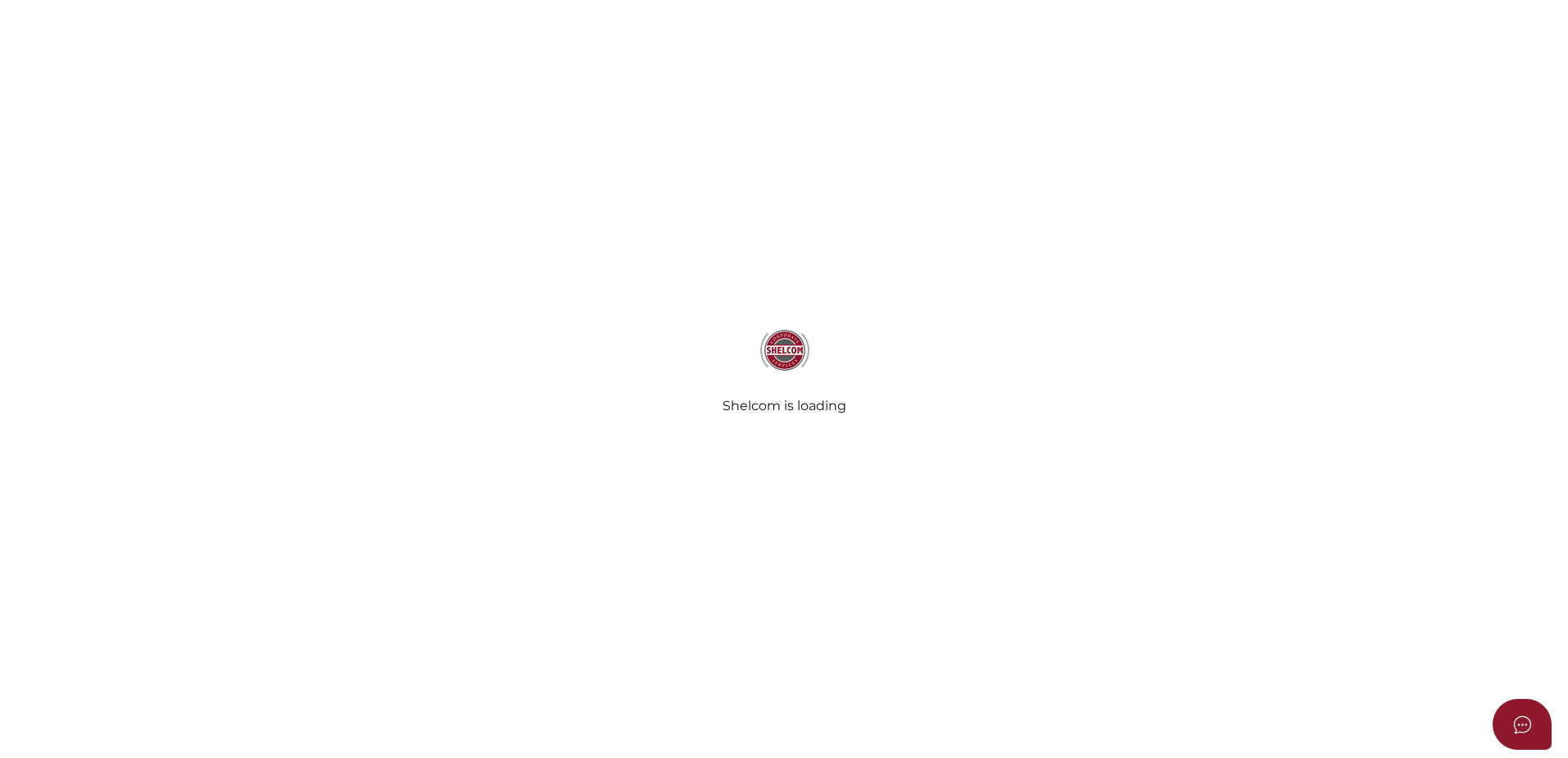
radio input "true"
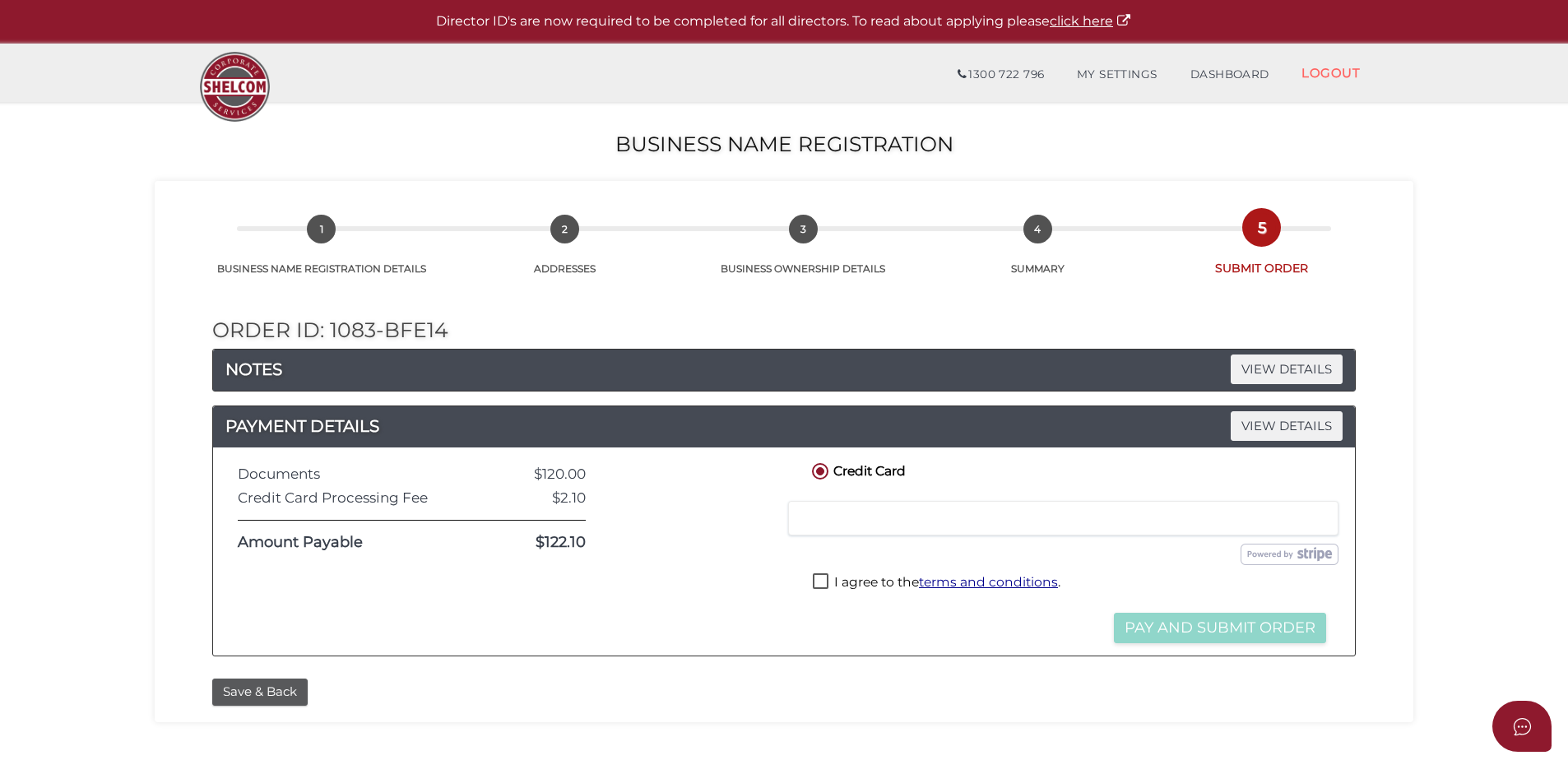
click at [816, 583] on label "I agree to the terms and conditions ." at bounding box center [937, 584] width 248 height 21
checkbox input "true"
click at [1234, 624] on button "Pay and Submit Order" at bounding box center [1220, 628] width 212 height 30
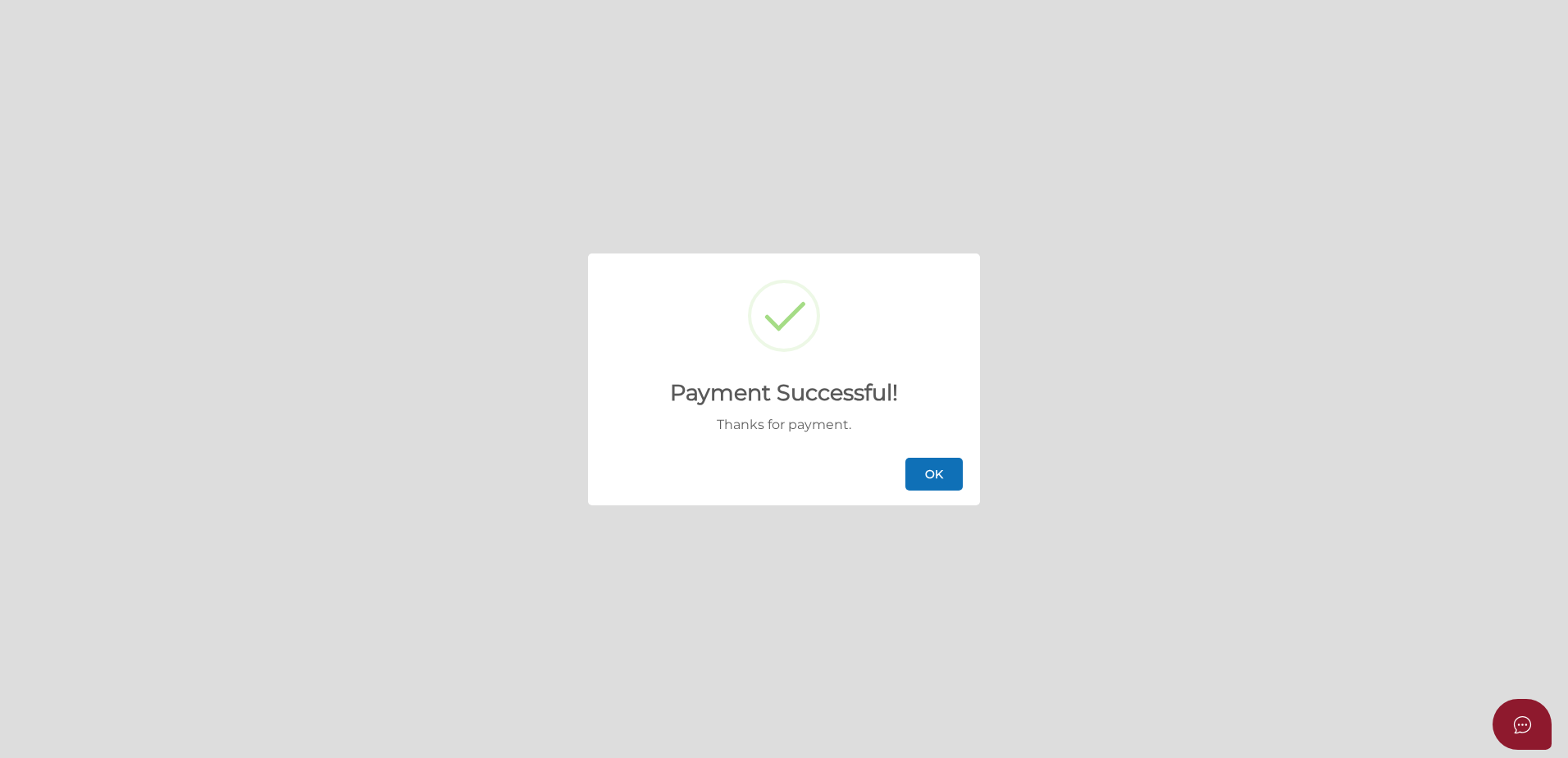
click at [934, 462] on button "OK" at bounding box center [933, 474] width 57 height 33
